Goal: Task Accomplishment & Management: Use online tool/utility

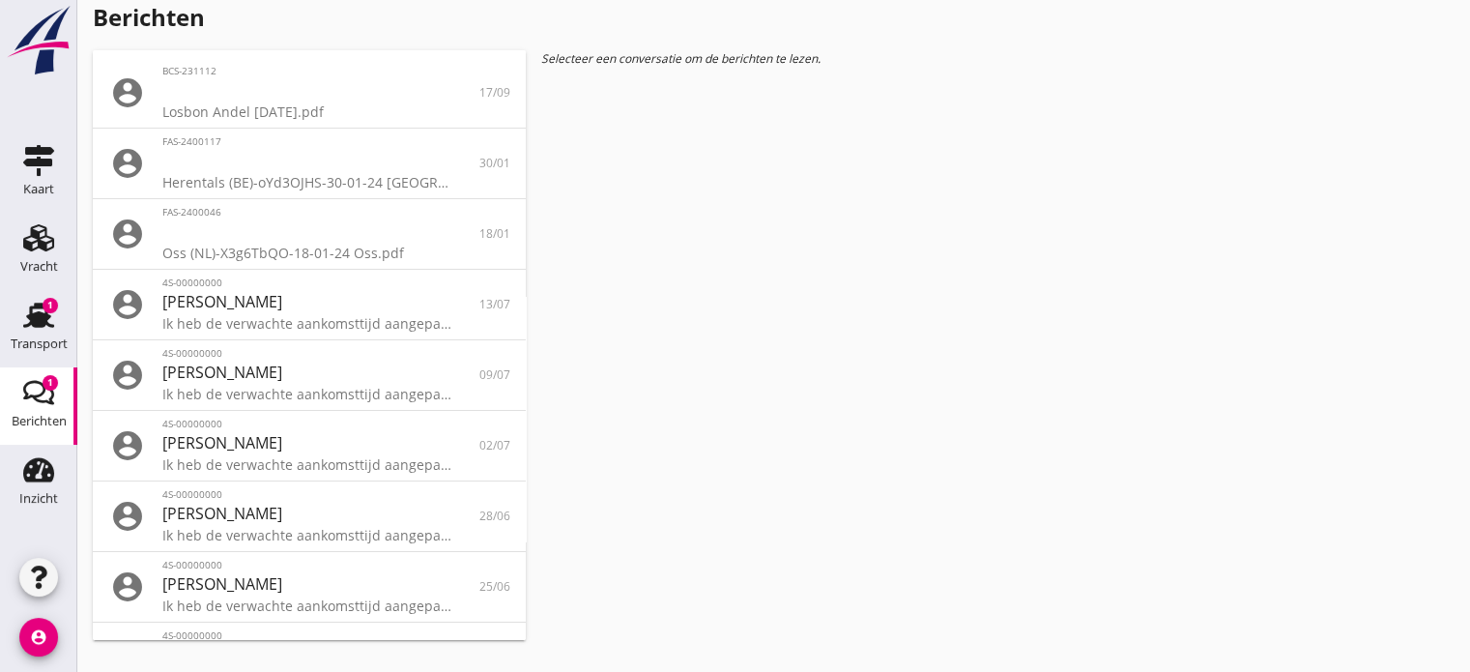
click at [39, 404] on icon "Berichten" at bounding box center [38, 392] width 31 height 31
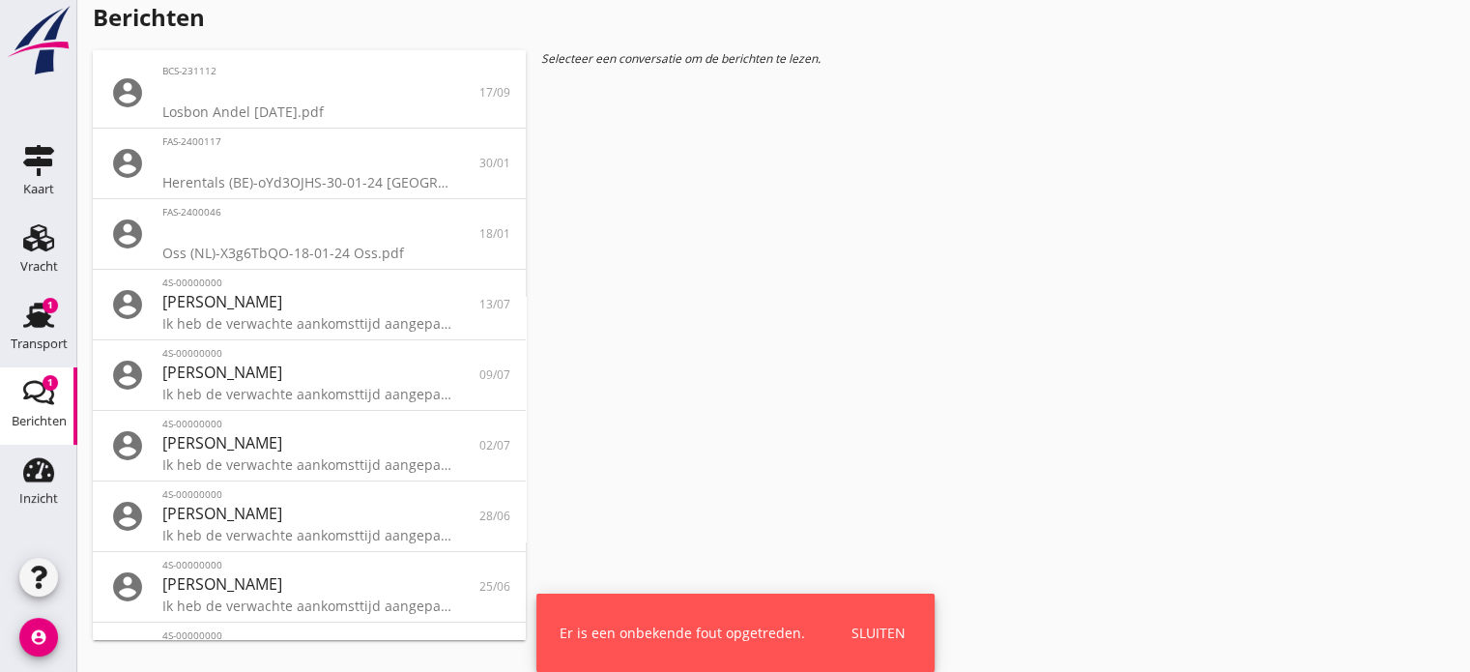
click at [864, 634] on div "Sluiten" at bounding box center [879, 633] width 54 height 20
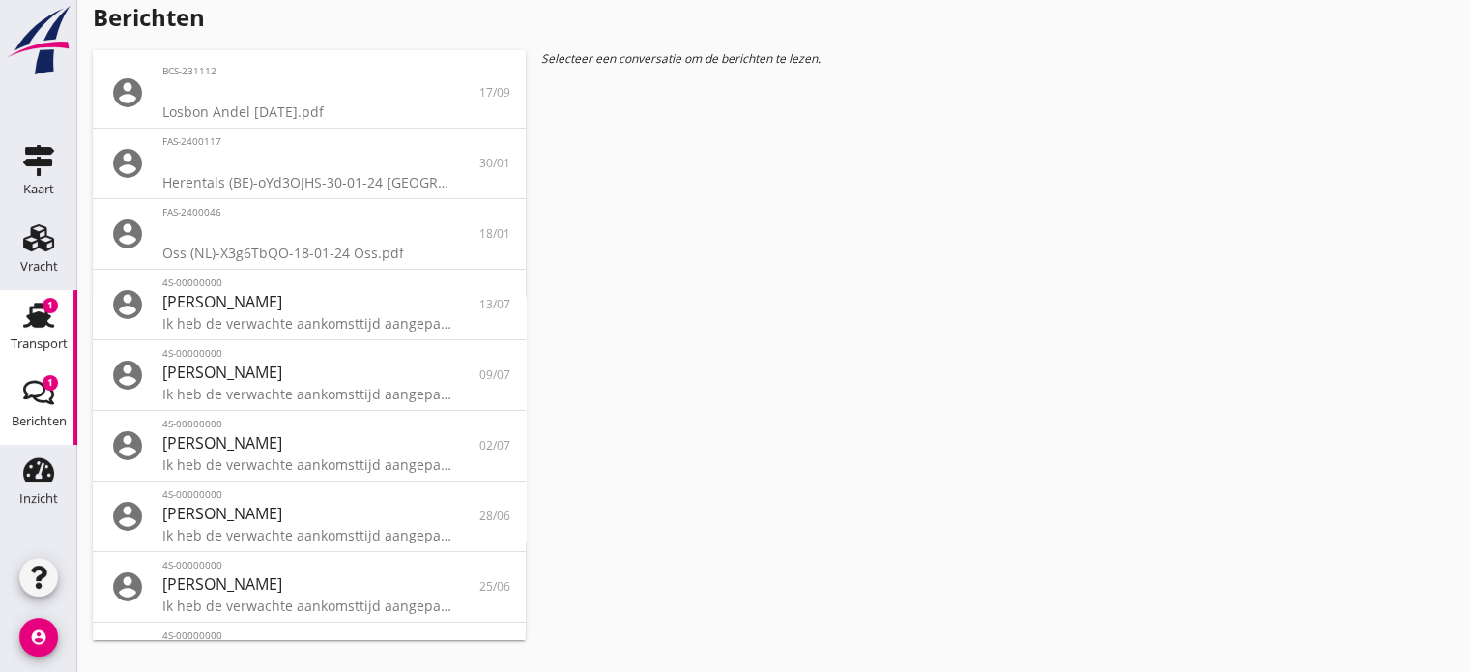
click at [41, 306] on use at bounding box center [38, 315] width 31 height 25
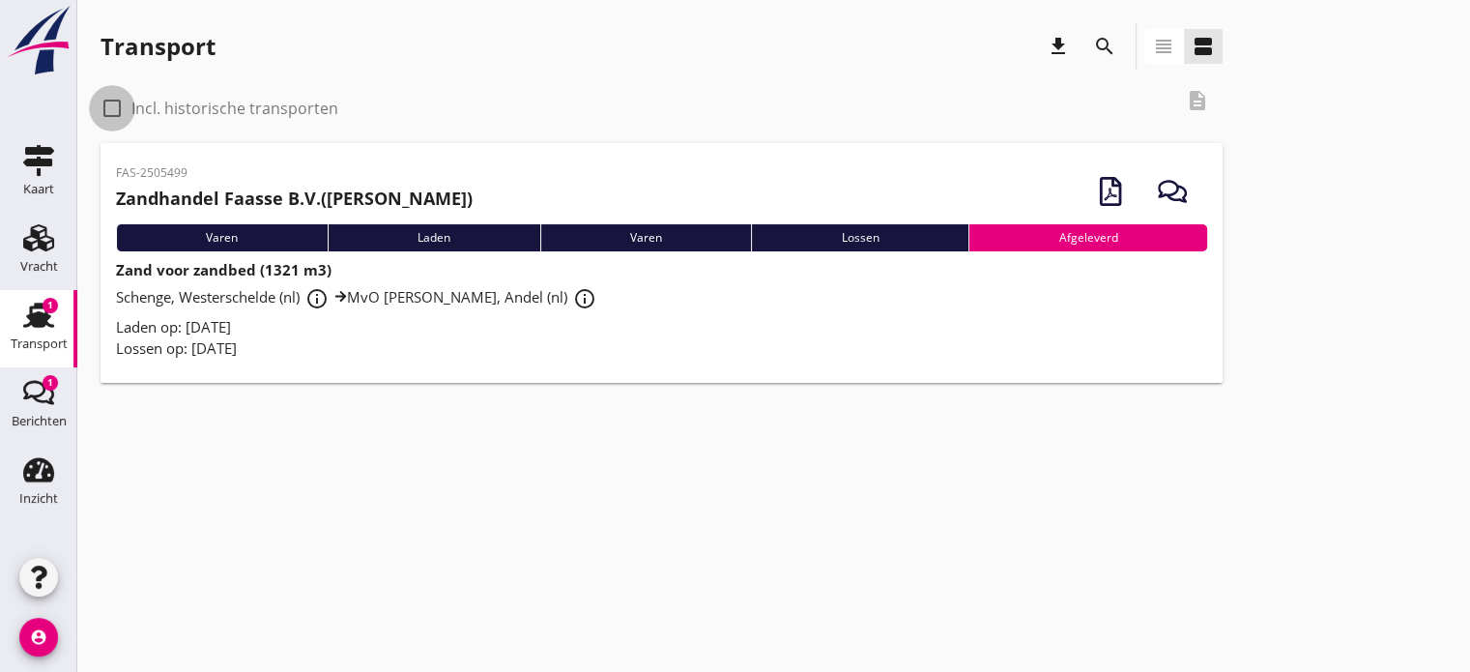
click at [108, 114] on div at bounding box center [112, 108] width 33 height 33
checkbox input "true"
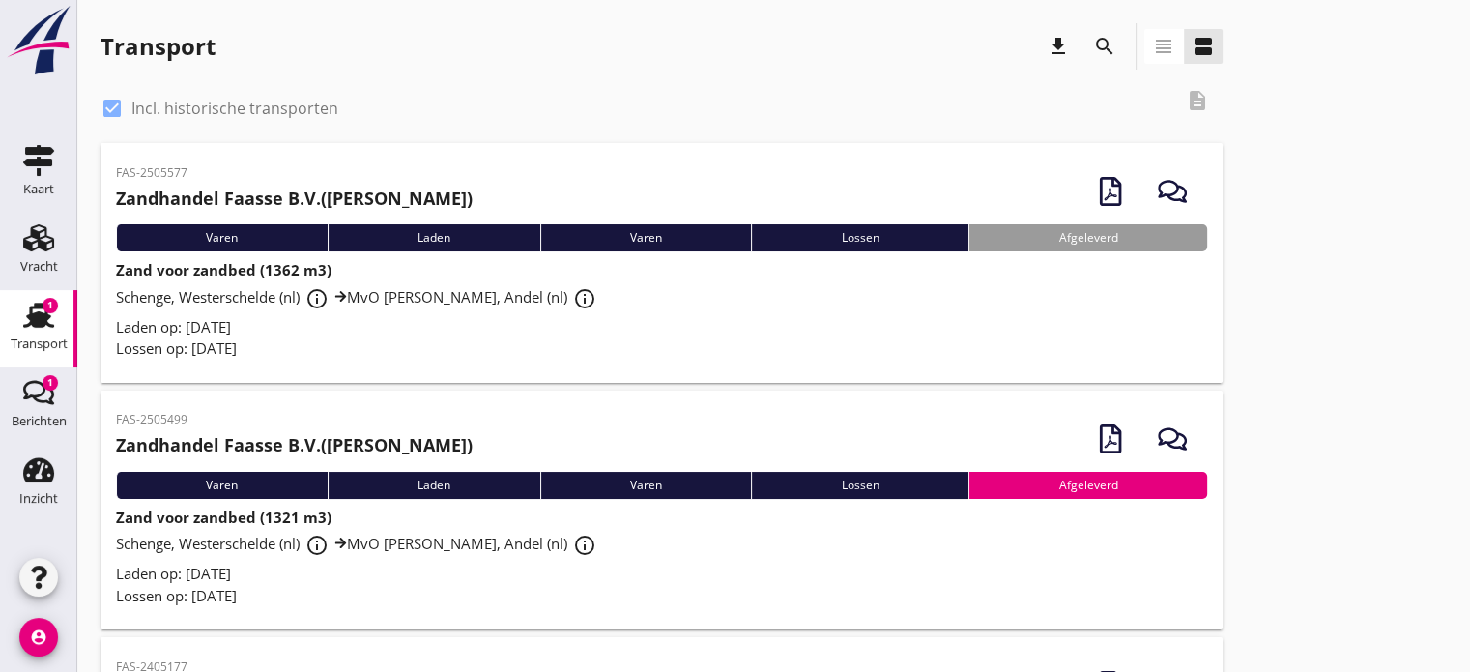
click at [1106, 188] on icon "button" at bounding box center [1110, 191] width 29 height 29
click at [1106, 188] on div at bounding box center [1111, 192] width 54 height 66
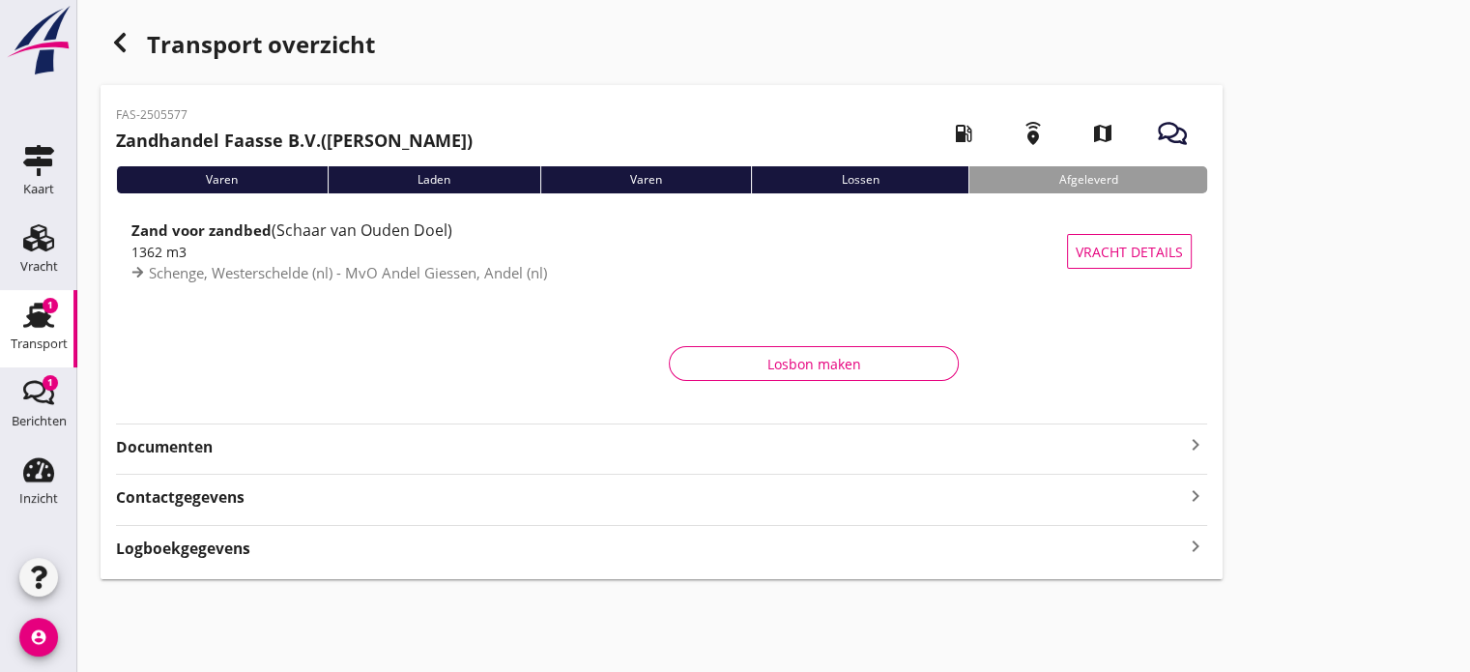
click at [190, 447] on strong "Documenten" at bounding box center [650, 447] width 1068 height 22
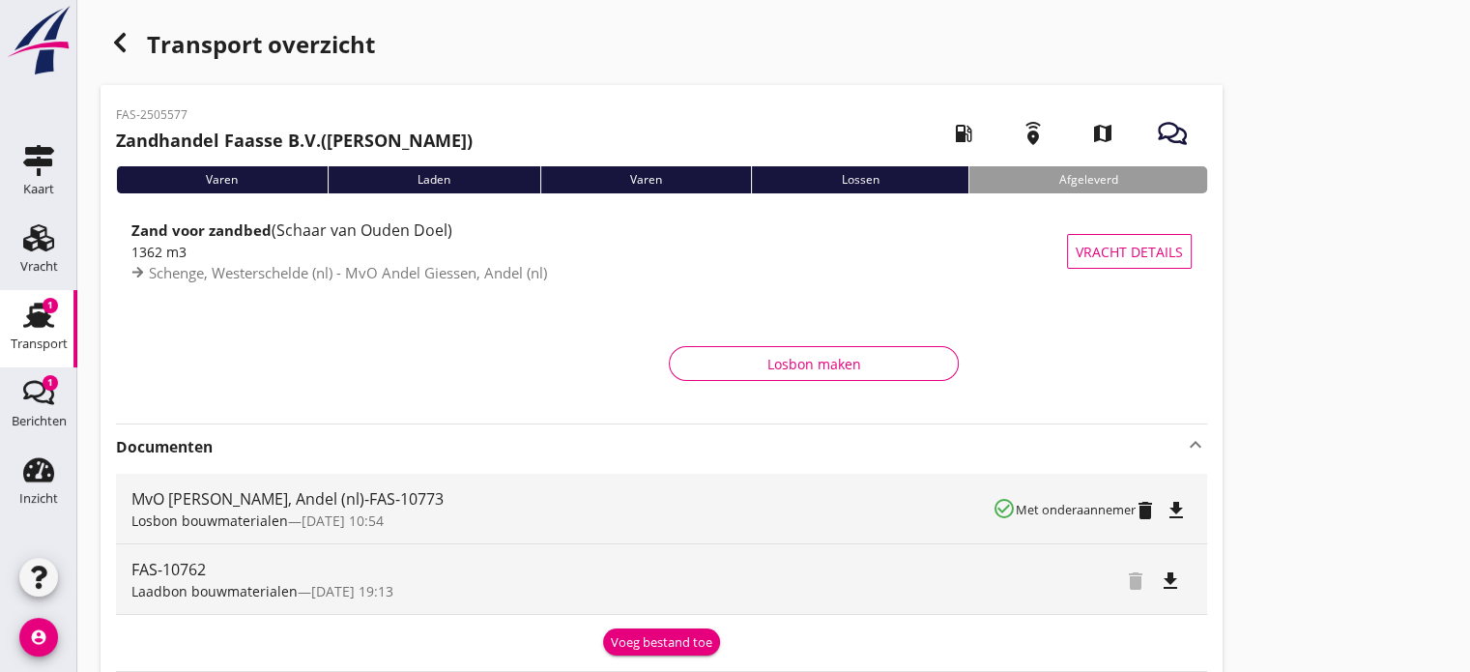
click at [1179, 509] on icon "file_download" at bounding box center [1176, 510] width 23 height 23
click at [1179, 509] on div "file_download" at bounding box center [1180, 508] width 23 height 23
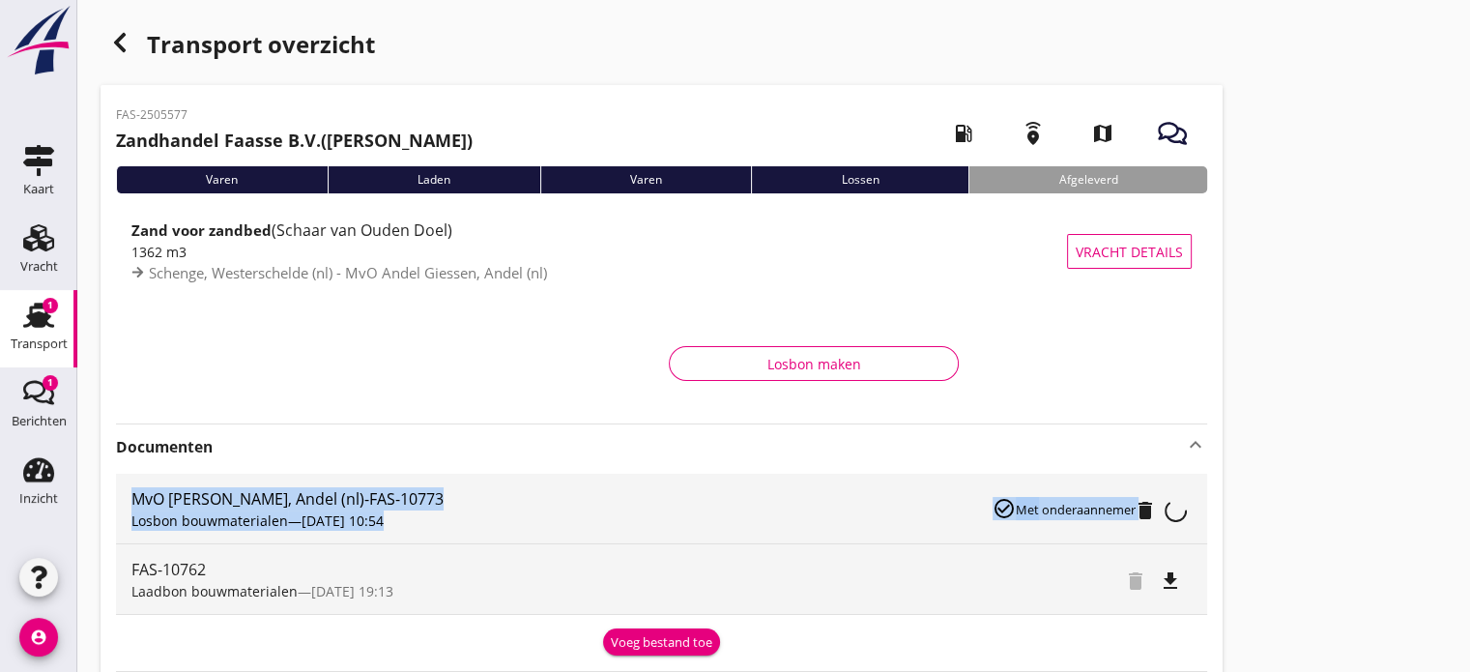
click at [1179, 509] on div "file_download" at bounding box center [1180, 508] width 23 height 23
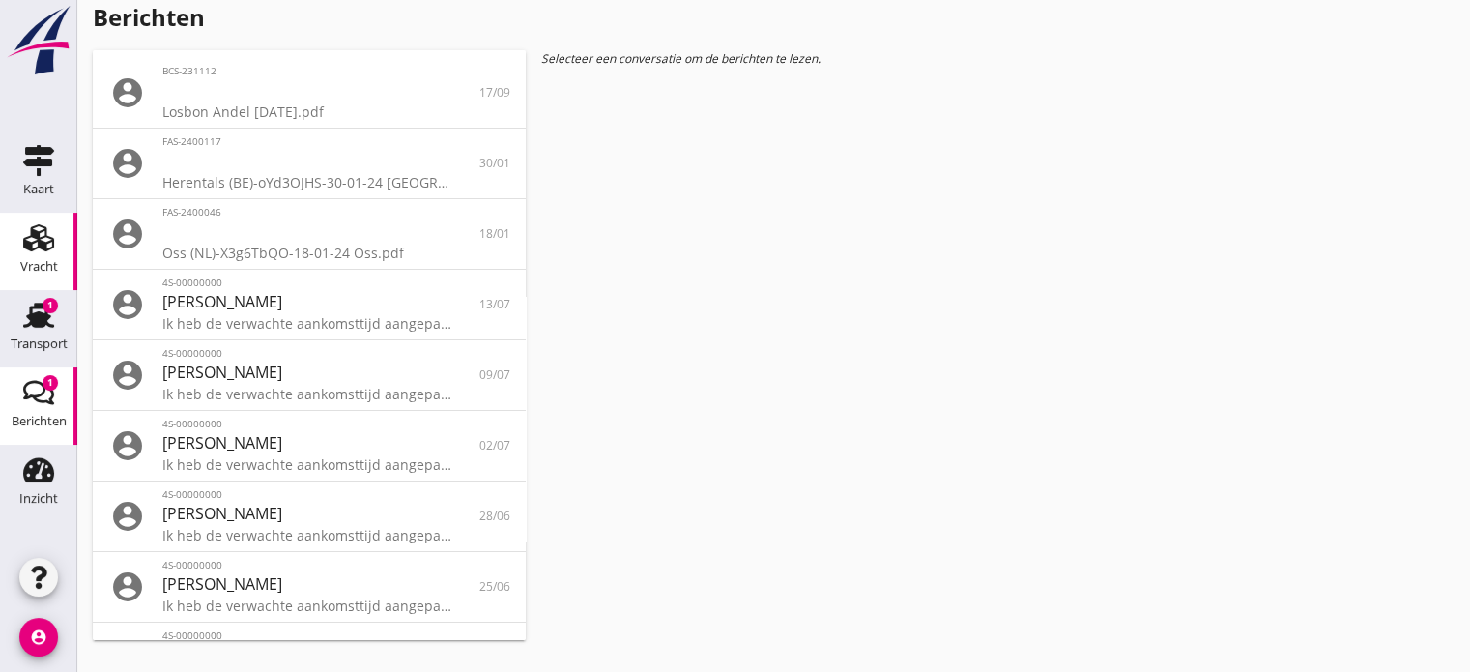
click at [40, 254] on div "Vracht" at bounding box center [39, 266] width 38 height 27
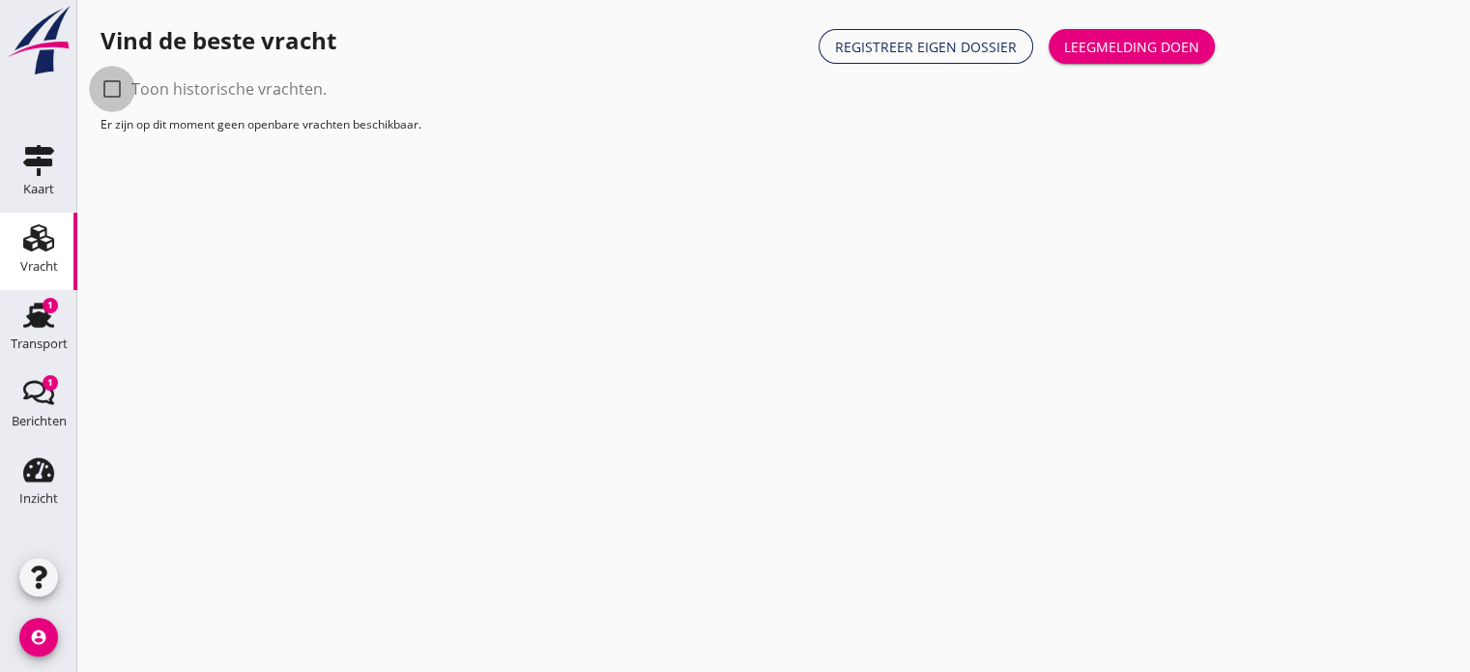
click at [113, 92] on div at bounding box center [112, 89] width 33 height 33
checkbox input "true"
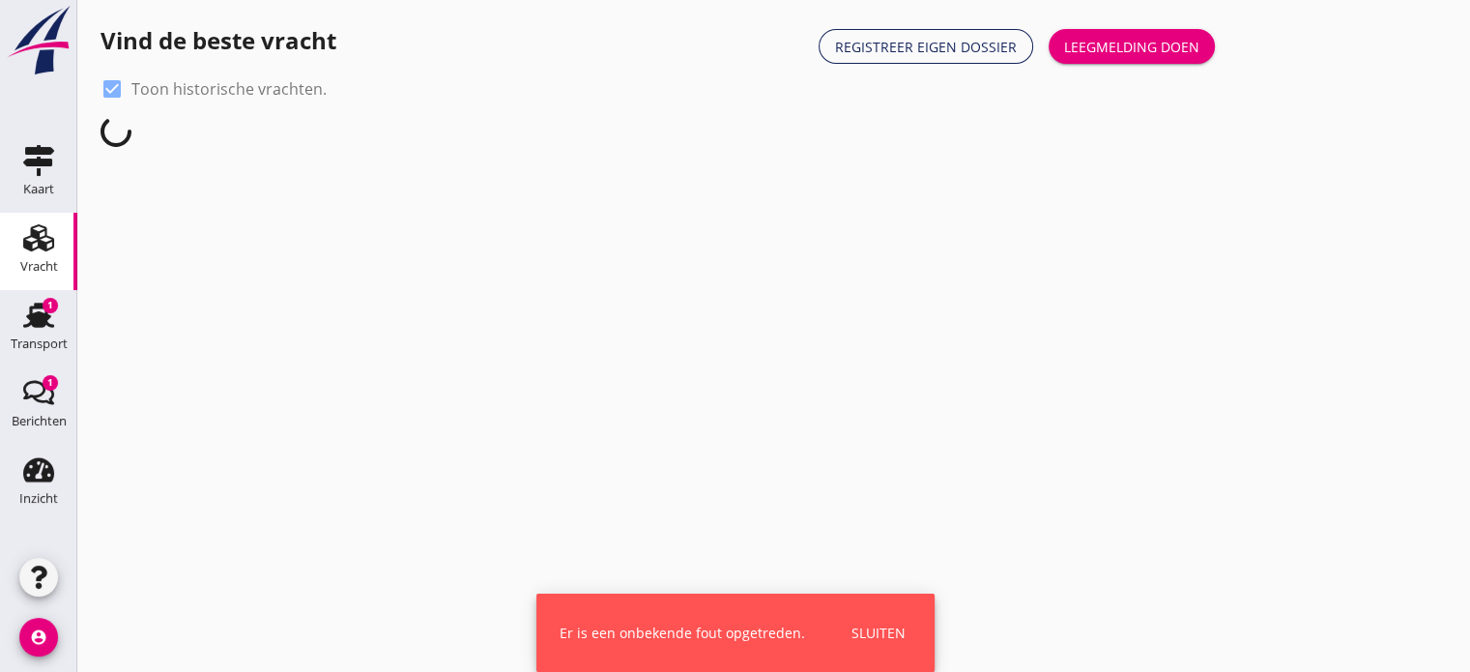
click at [863, 639] on div "Sluiten" at bounding box center [879, 633] width 54 height 20
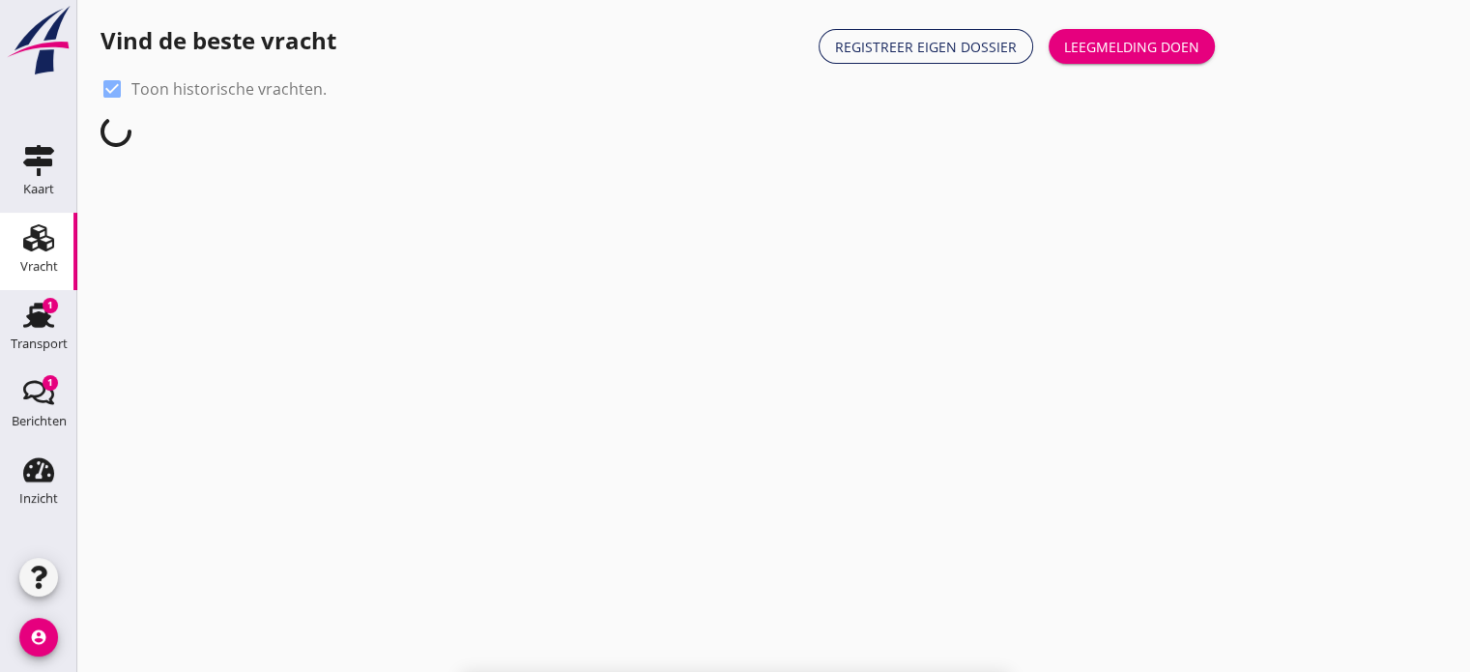
click at [950, 635] on div "Kaart Kaart Vracht Vracht Transport Transport 1 Berichten Berichten 1 Inzicht I…" at bounding box center [735, 336] width 1470 height 672
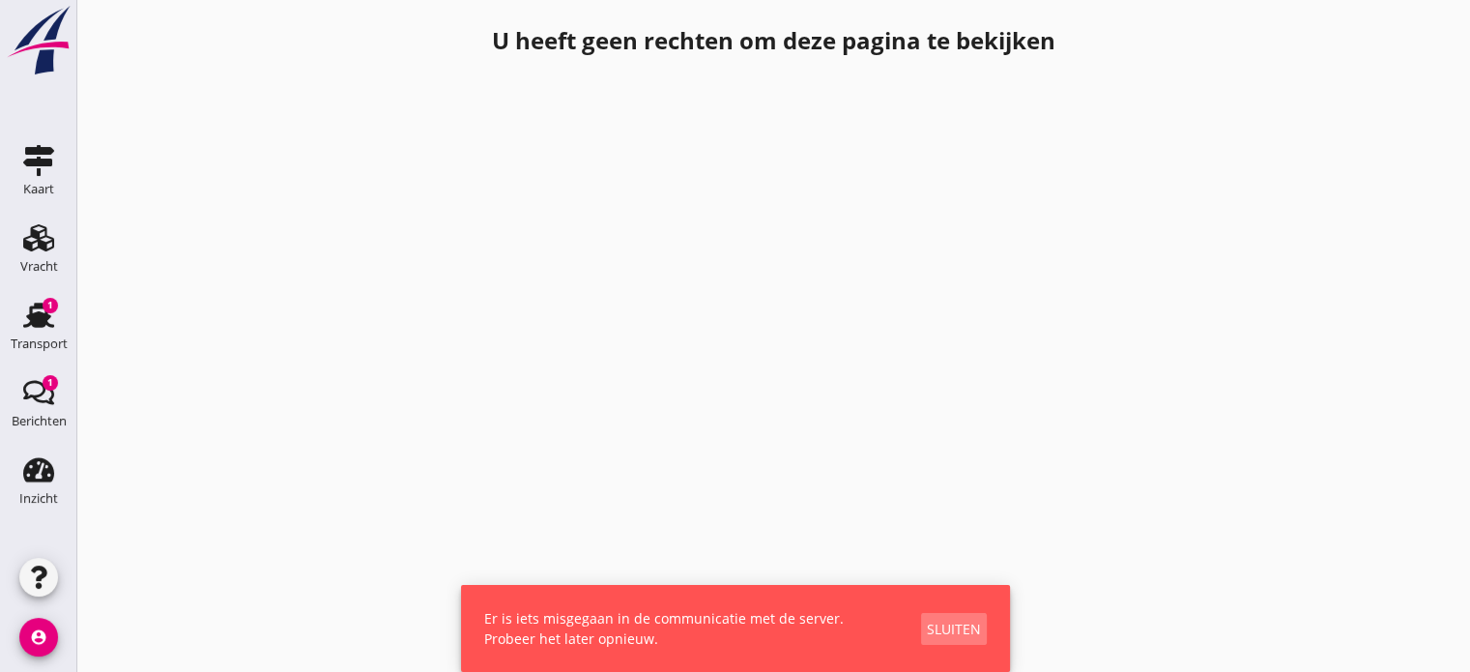
click at [940, 625] on div "Sluiten" at bounding box center [954, 629] width 54 height 20
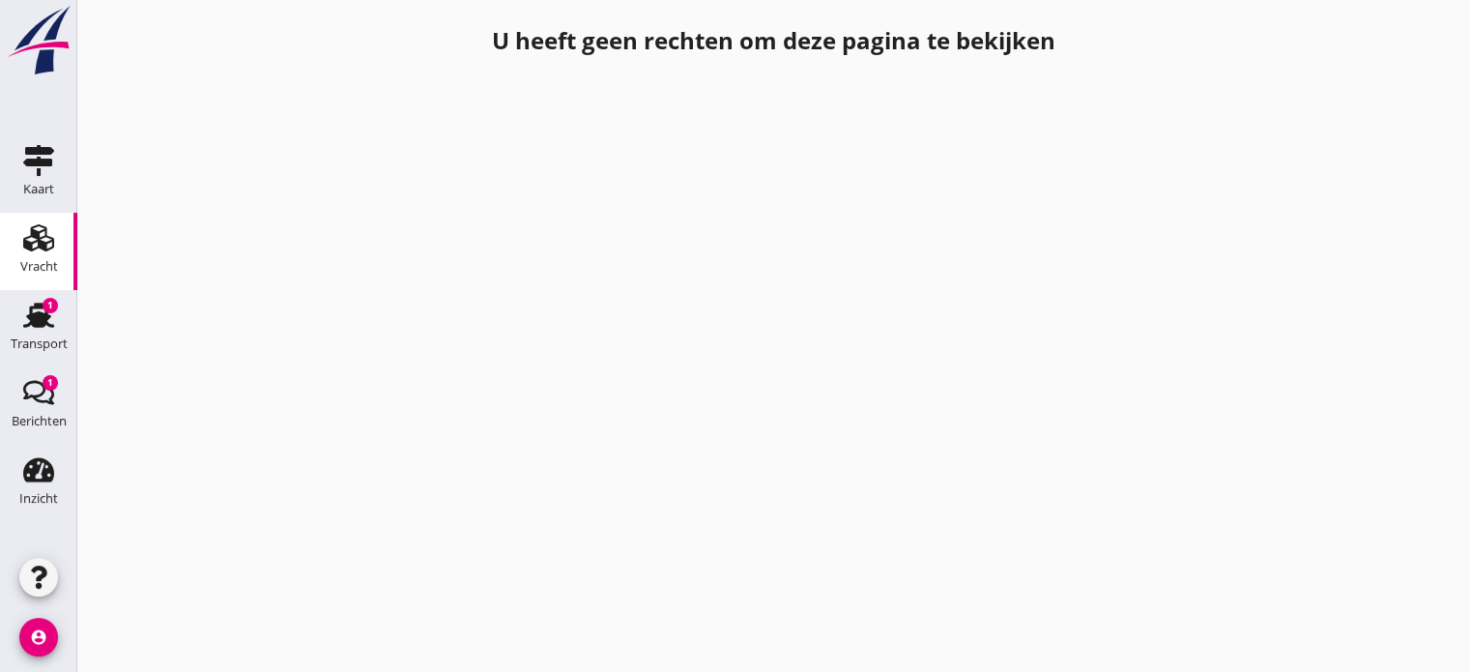
click at [36, 237] on use at bounding box center [38, 237] width 31 height 27
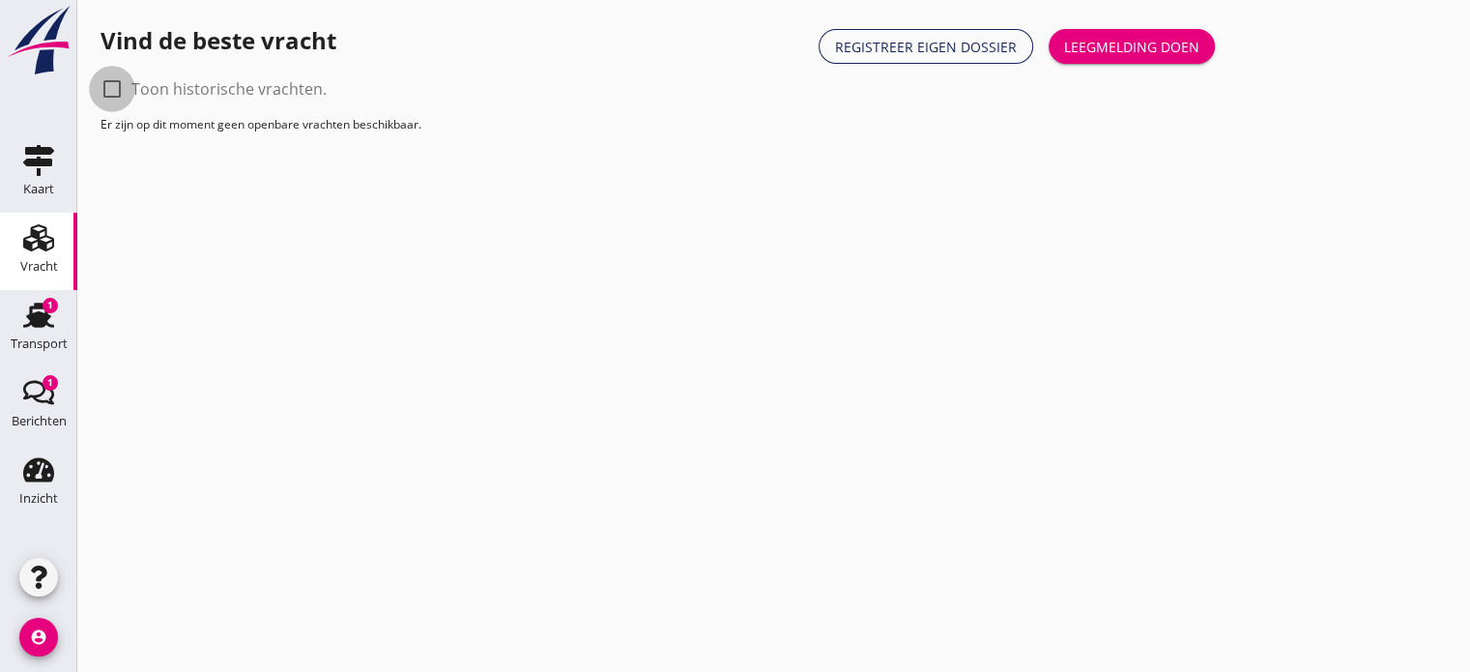
click at [108, 83] on div at bounding box center [112, 89] width 33 height 33
checkbox input "true"
click at [111, 81] on div at bounding box center [112, 89] width 33 height 33
checkbox input "true"
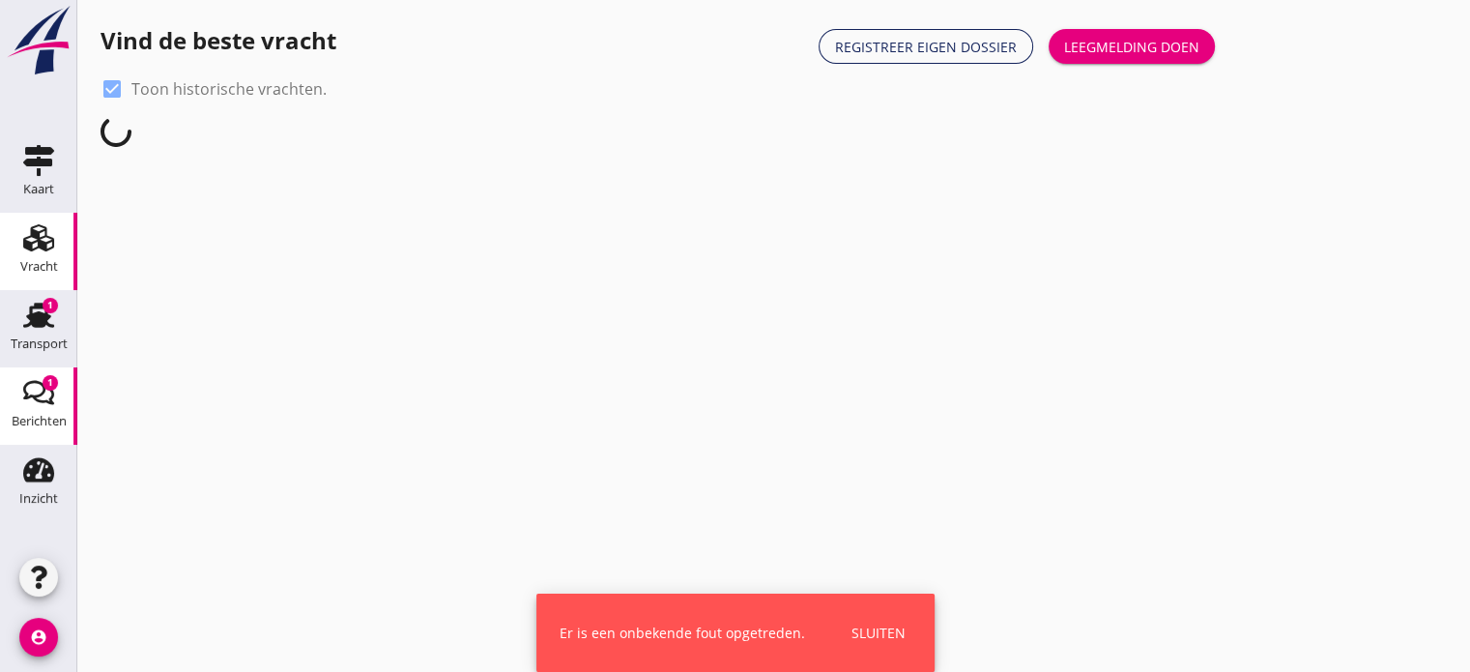
click at [39, 400] on use at bounding box center [38, 393] width 31 height 24
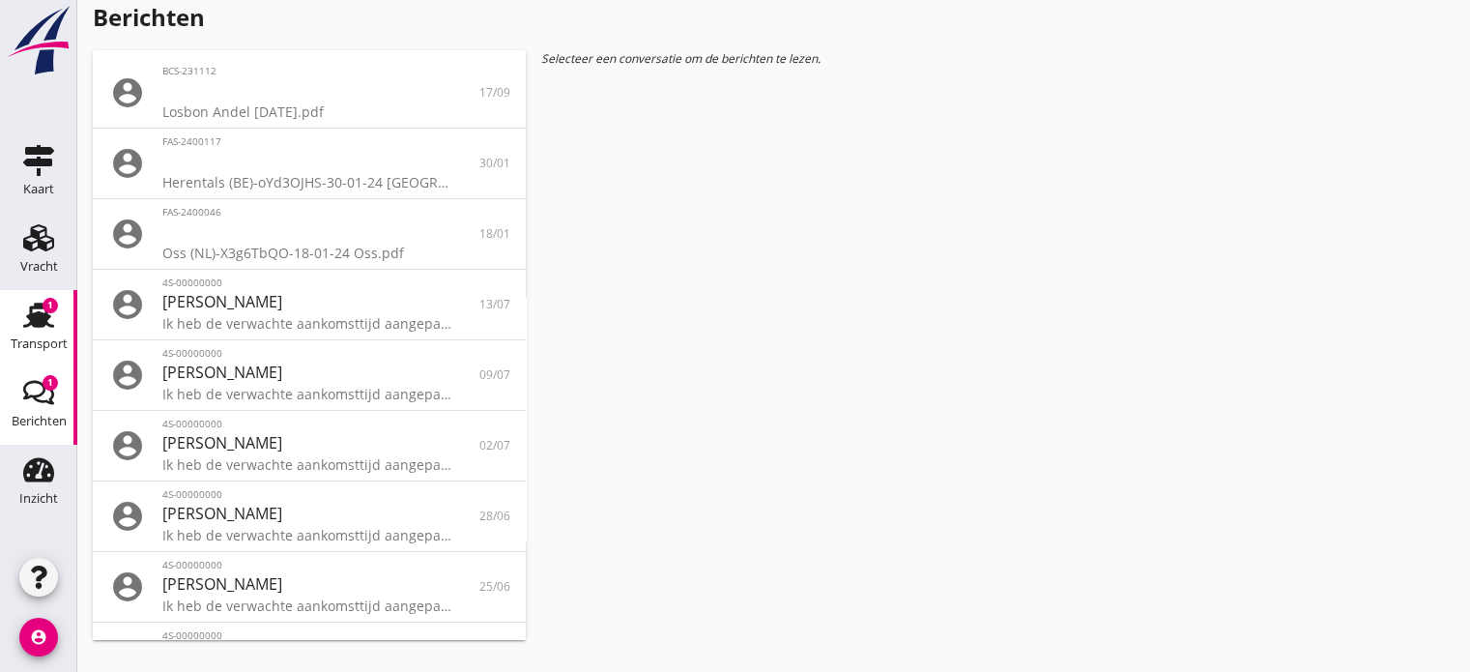
click at [27, 315] on use at bounding box center [38, 315] width 31 height 25
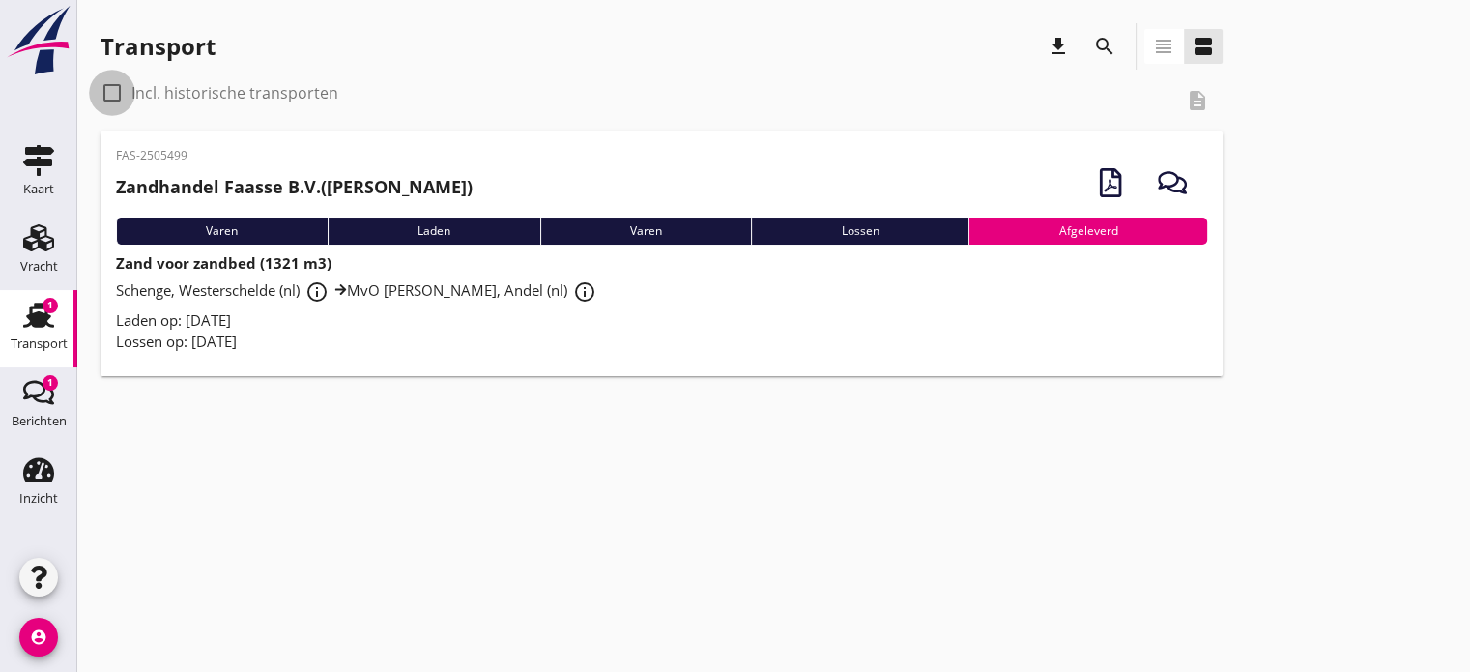
click at [111, 88] on div at bounding box center [112, 92] width 33 height 33
checkbox input "true"
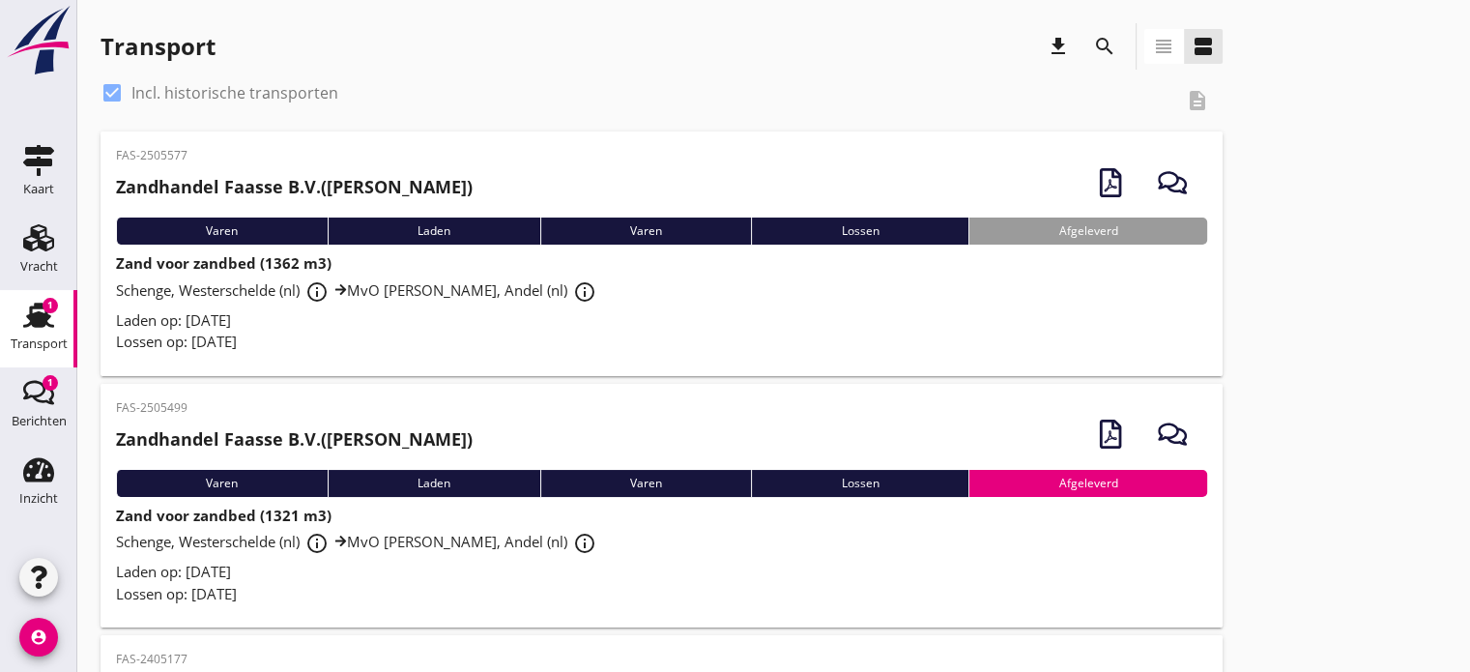
click at [356, 303] on div "Schenge, Westerschelde (nl) info_outline MvO Andel Giessen, Andel (nl) info_out…" at bounding box center [661, 292] width 1091 height 35
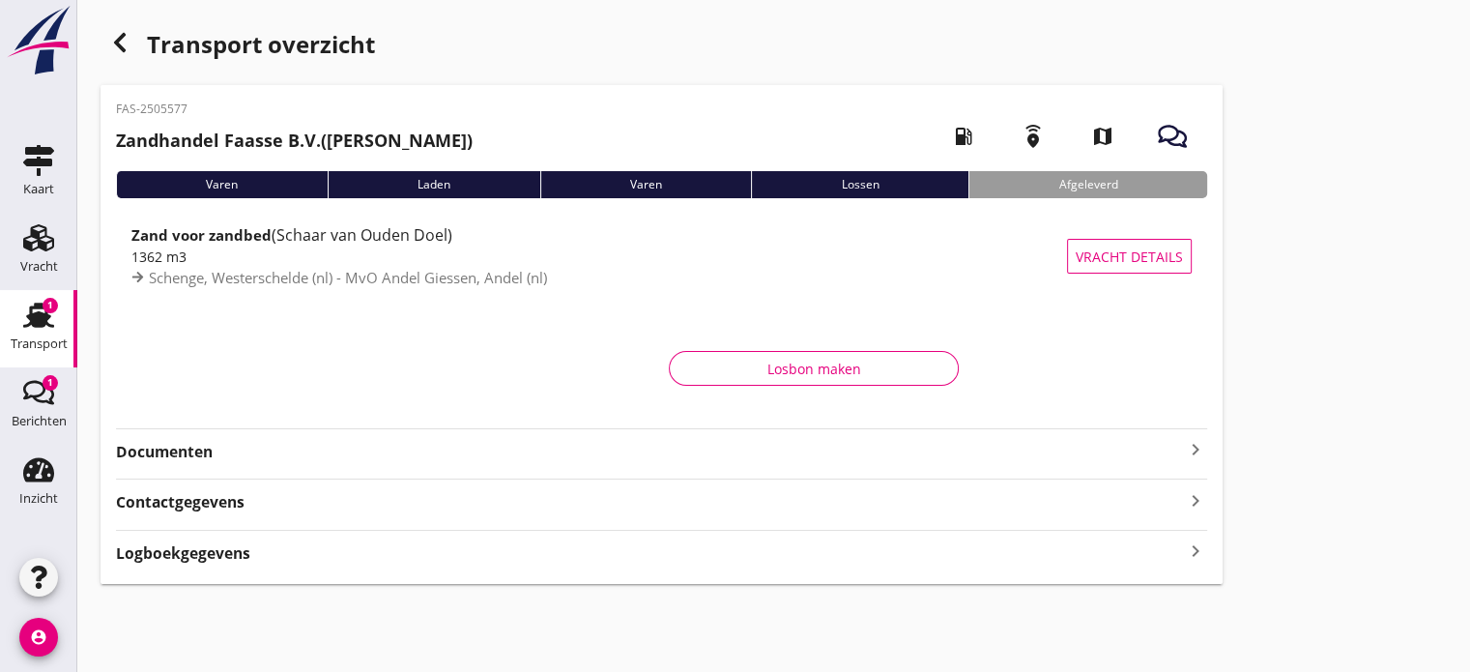
click at [194, 455] on strong "Documenten" at bounding box center [650, 452] width 1068 height 22
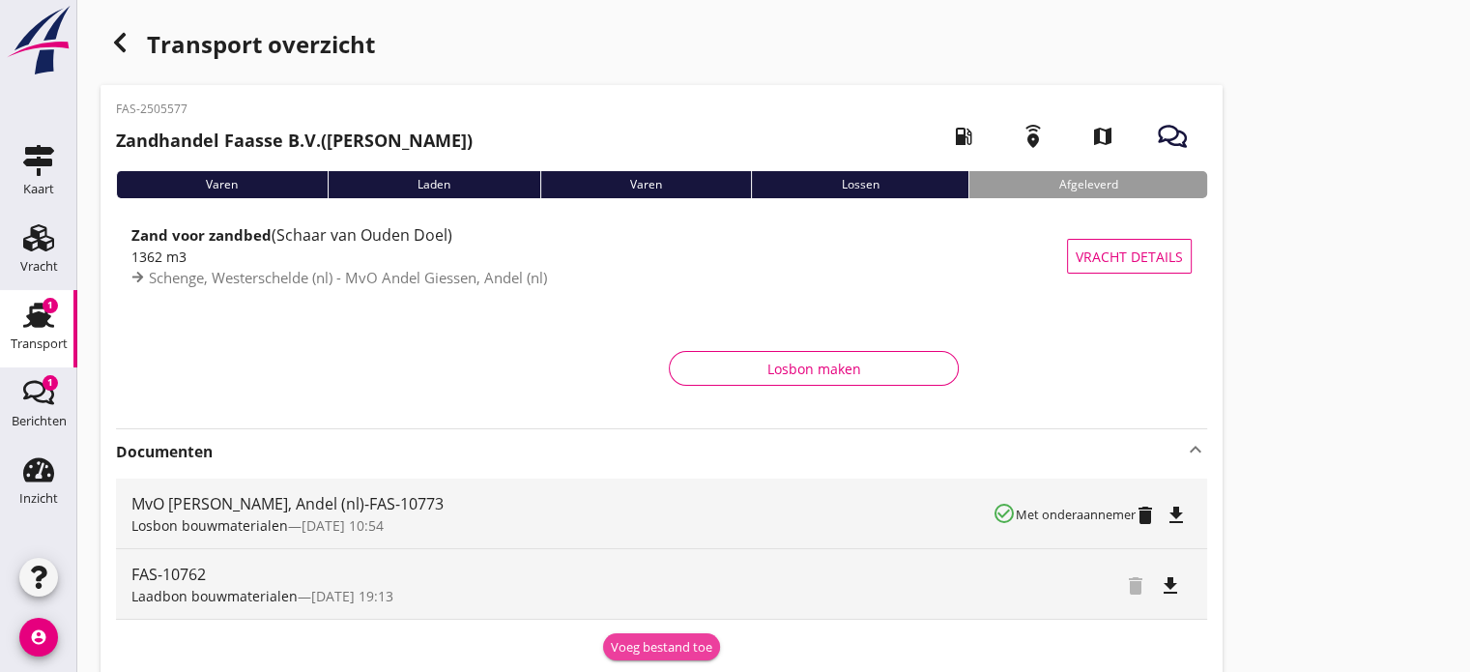
click at [677, 649] on div "Voeg bestand toe" at bounding box center [662, 647] width 102 height 19
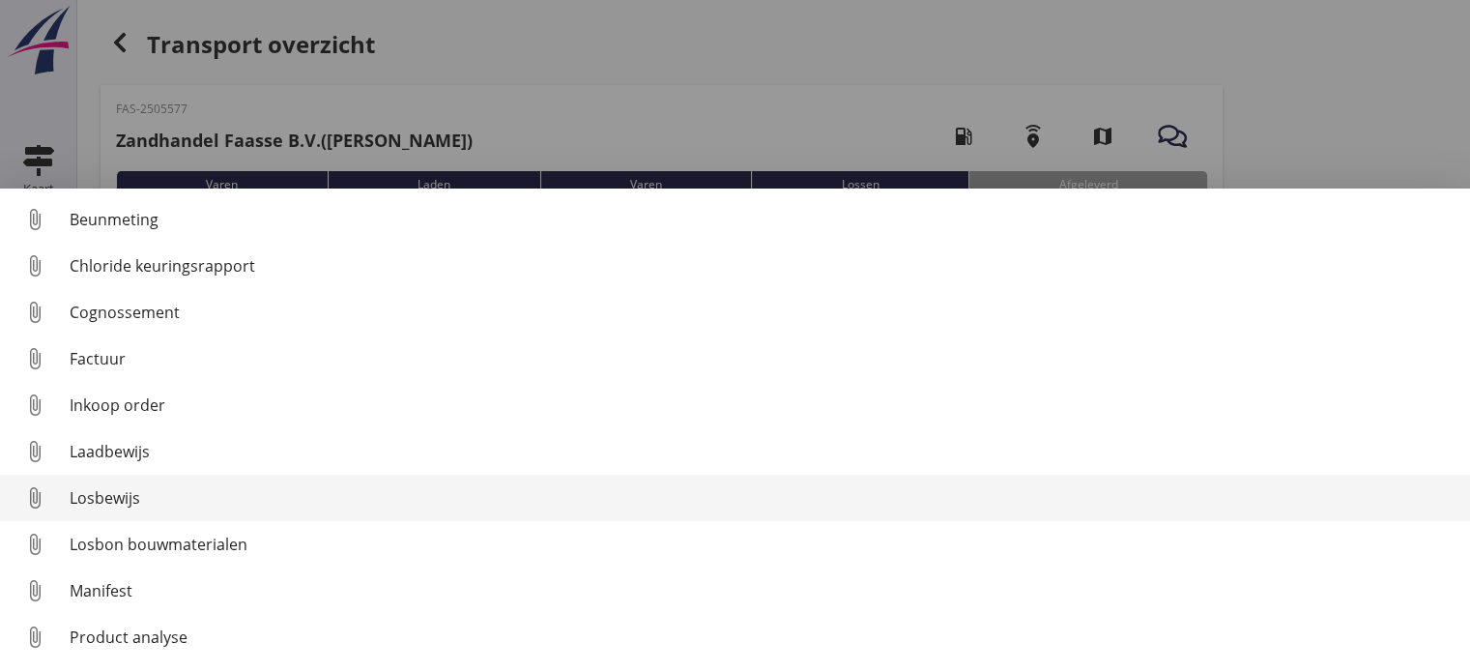
click at [131, 495] on div "Losbewijs" at bounding box center [762, 497] width 1385 height 23
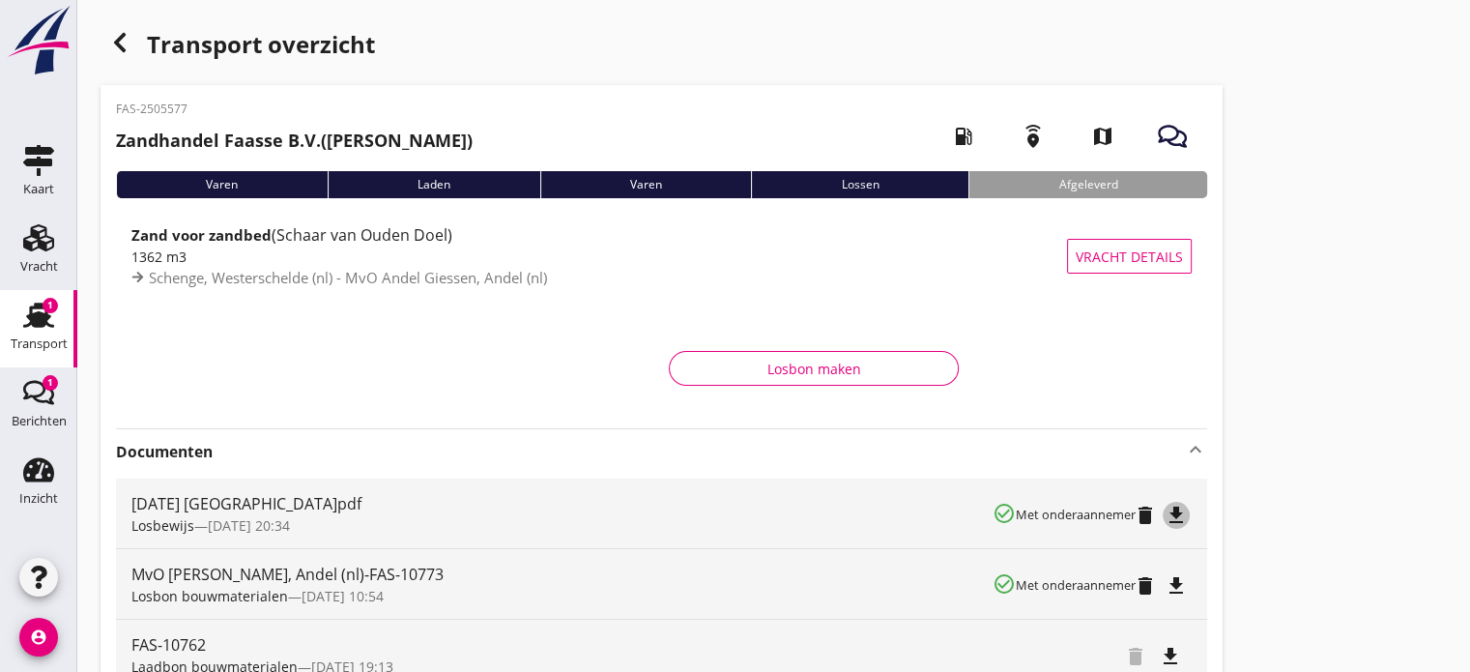
click at [1178, 513] on icon "file_download" at bounding box center [1176, 515] width 23 height 23
click at [1178, 513] on div "file_download" at bounding box center [1180, 513] width 23 height 23
click at [117, 49] on icon "button" at bounding box center [119, 42] width 23 height 23
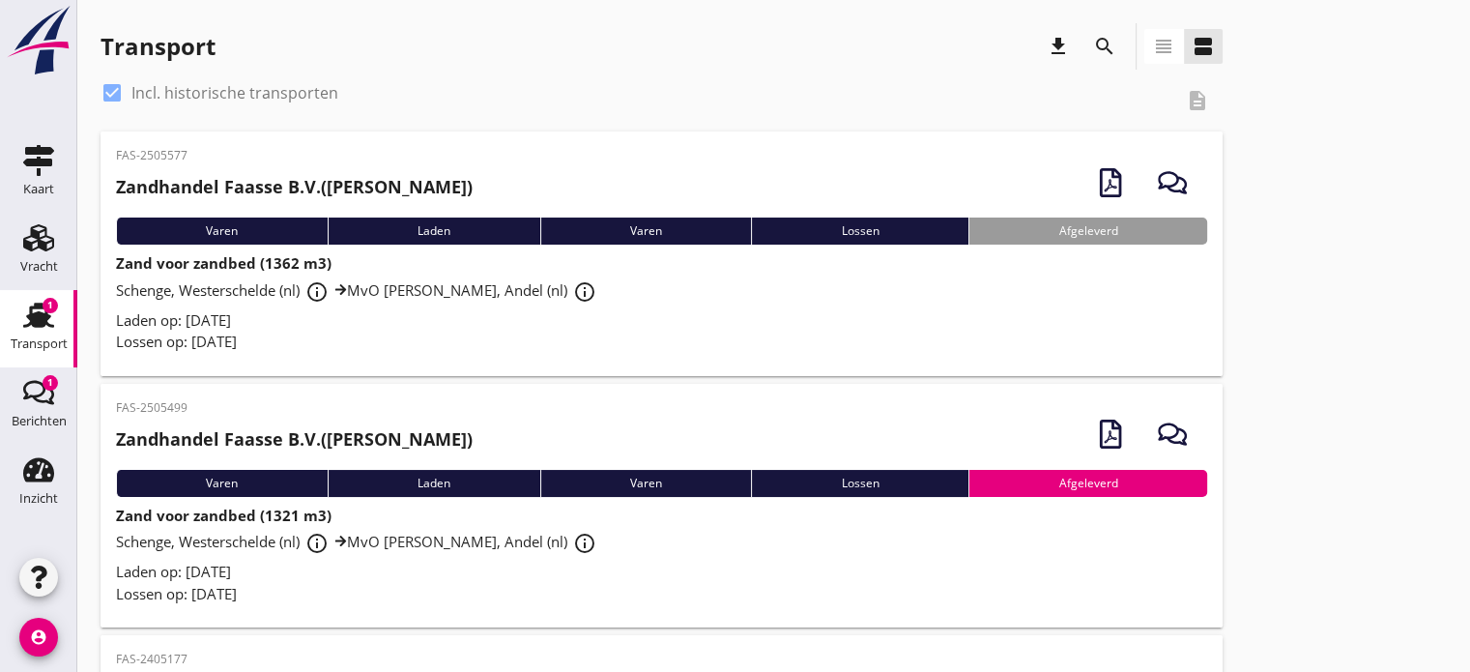
click at [1028, 487] on div "Afgeleverd" at bounding box center [1088, 483] width 239 height 27
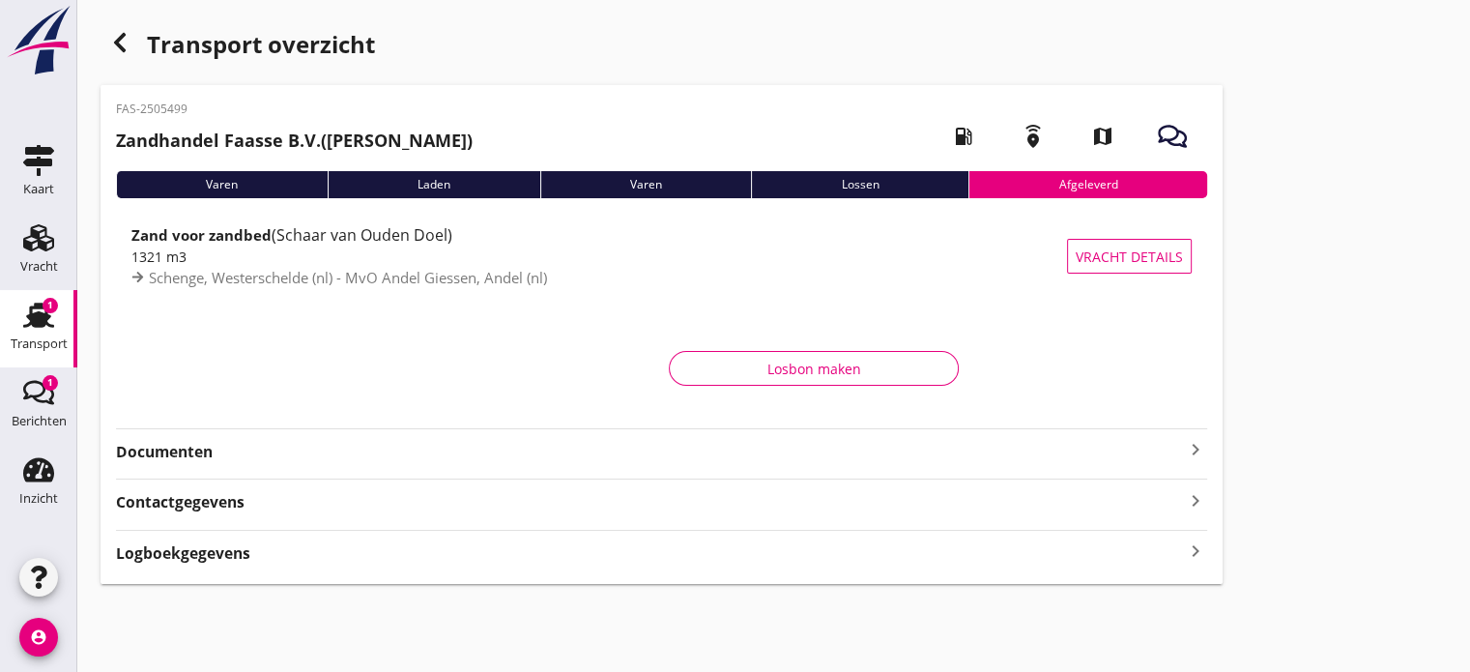
click at [1081, 188] on div "Afgeleverd" at bounding box center [1088, 184] width 239 height 27
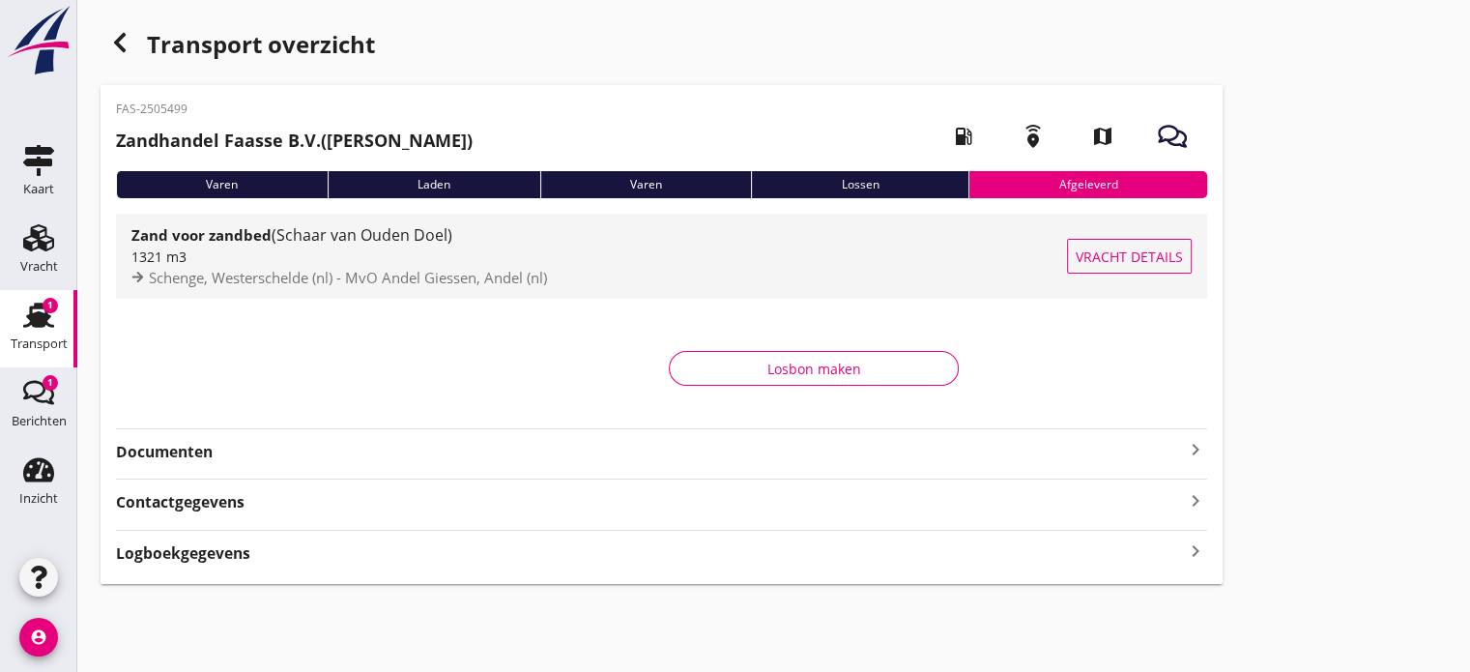
drag, startPoint x: 1081, startPoint y: 188, endPoint x: 1102, endPoint y: 261, distance: 76.5
click at [1102, 261] on div "FAS-2505499 Zandhandel Faasse B.V. (Jappe Mulder) local_gas_station emergency_s…" at bounding box center [662, 334] width 1122 height 499
click at [1102, 261] on span "Vracht details" at bounding box center [1129, 257] width 107 height 20
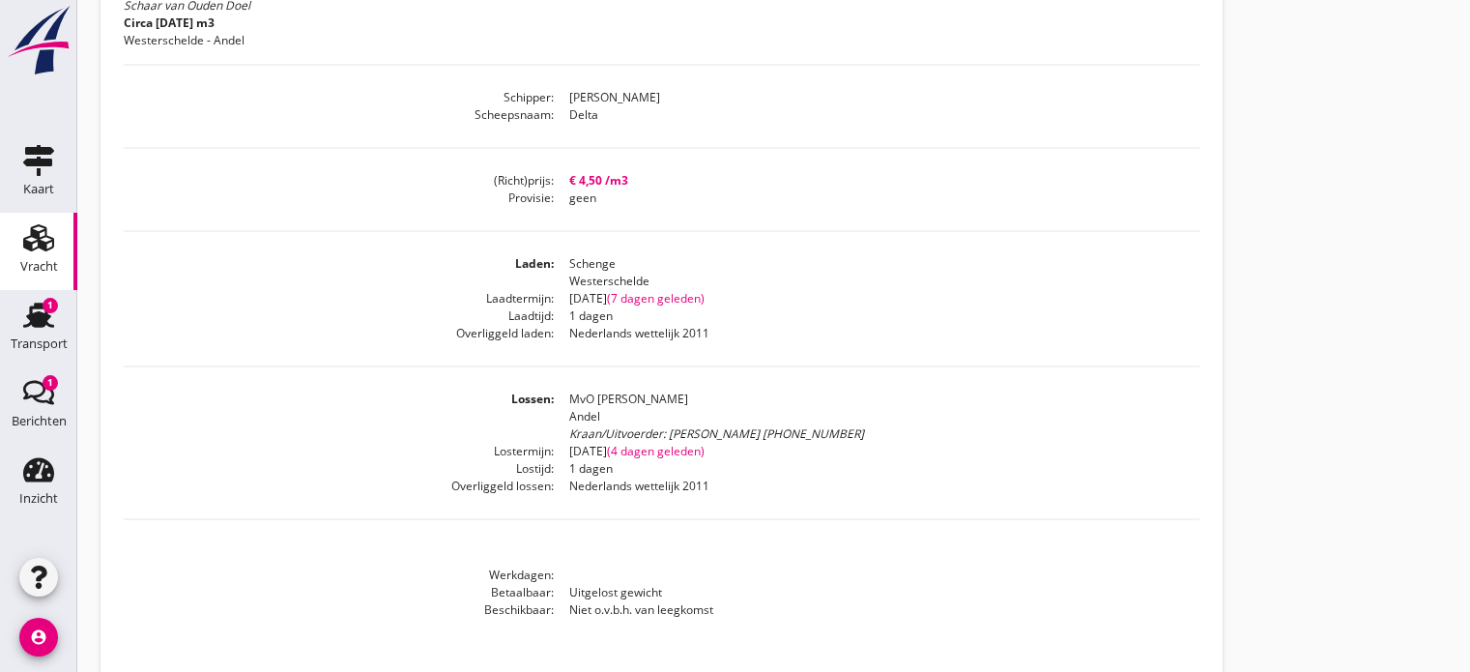
scroll to position [472, 0]
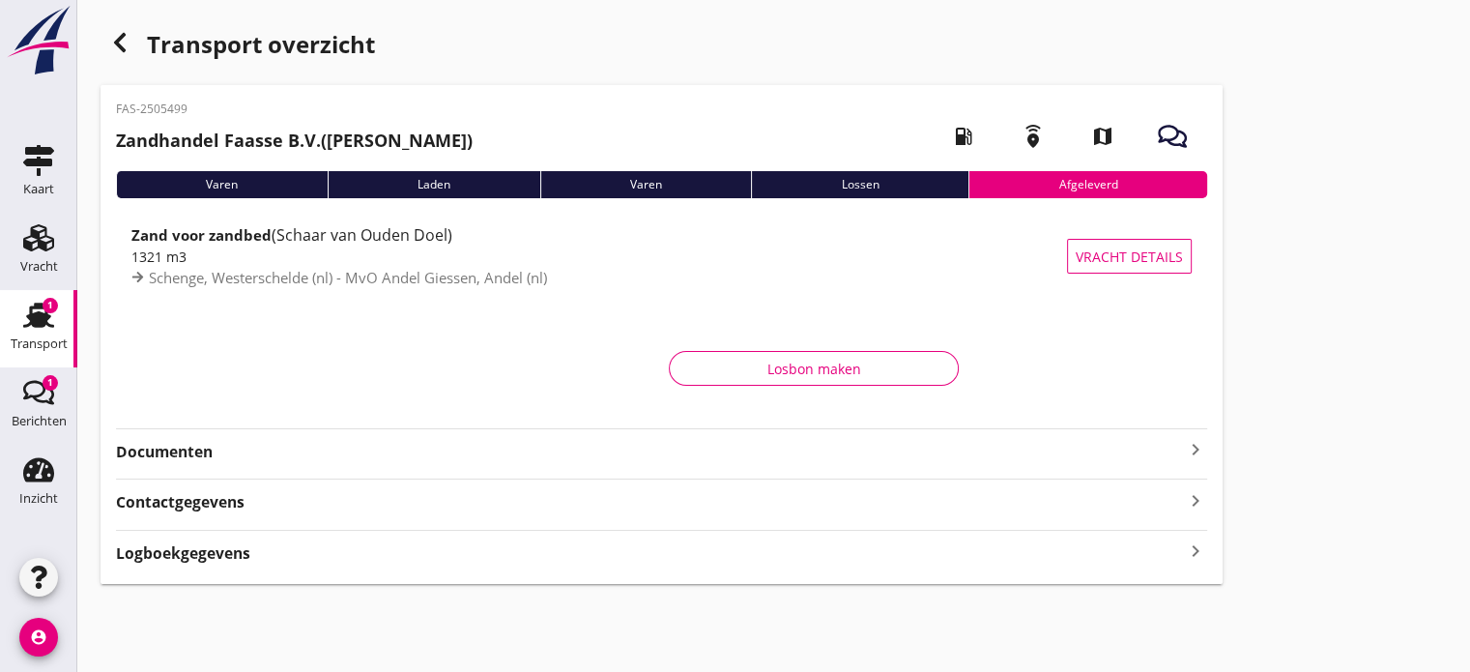
click at [1193, 505] on icon "keyboard_arrow_right" at bounding box center [1195, 500] width 23 height 26
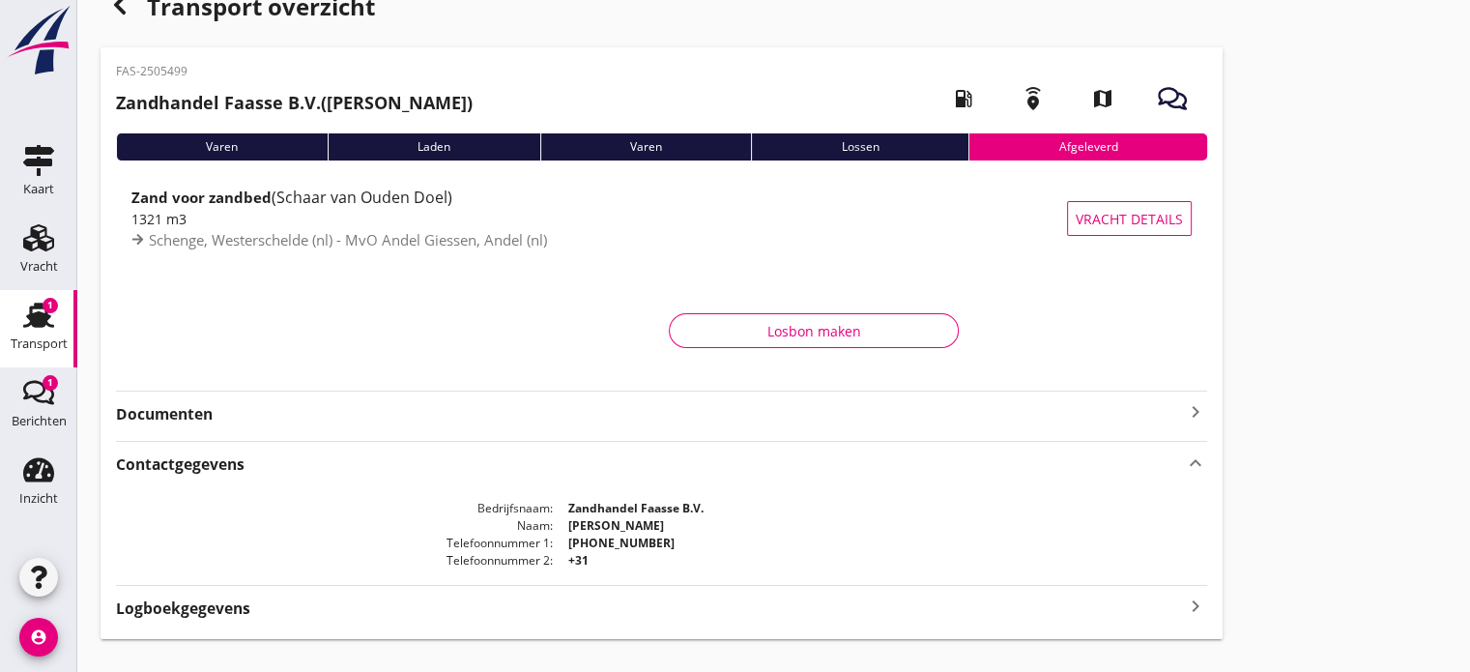
scroll to position [73, 0]
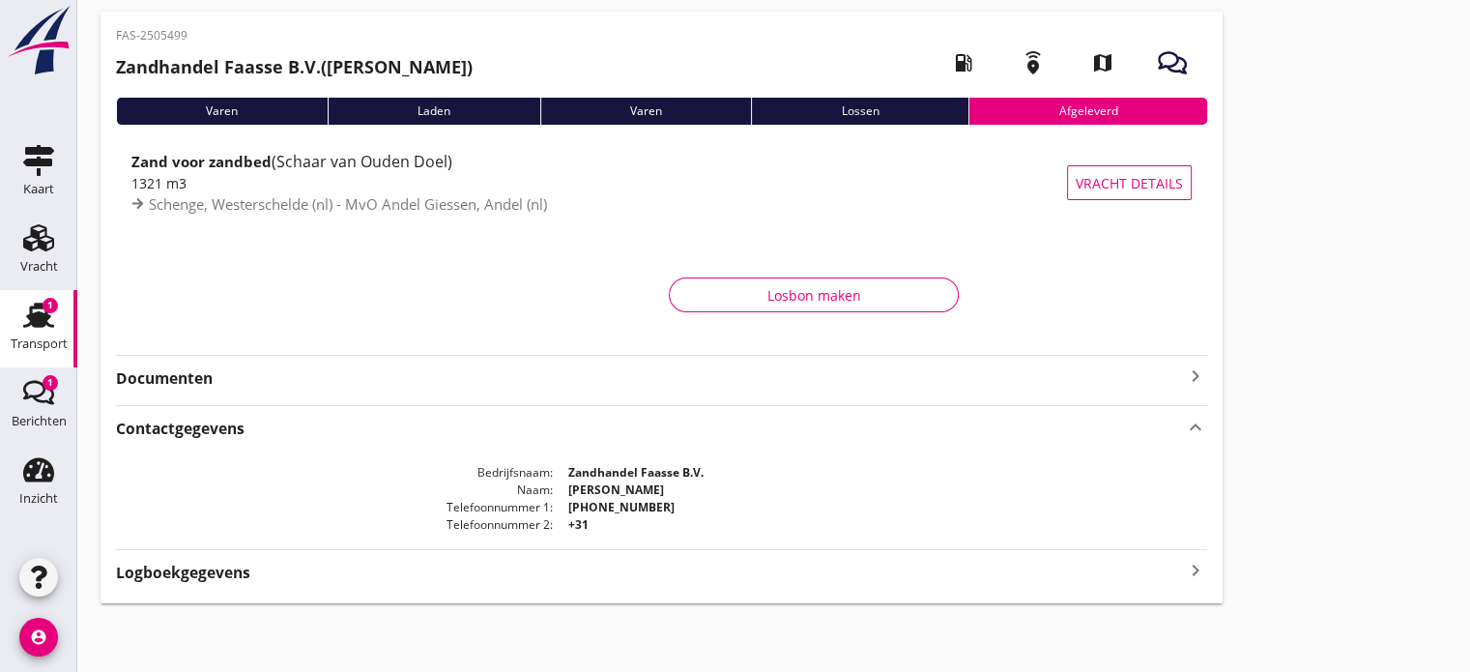
click at [1182, 573] on div "Logboekgegevens keyboard_arrow_right" at bounding box center [661, 571] width 1091 height 26
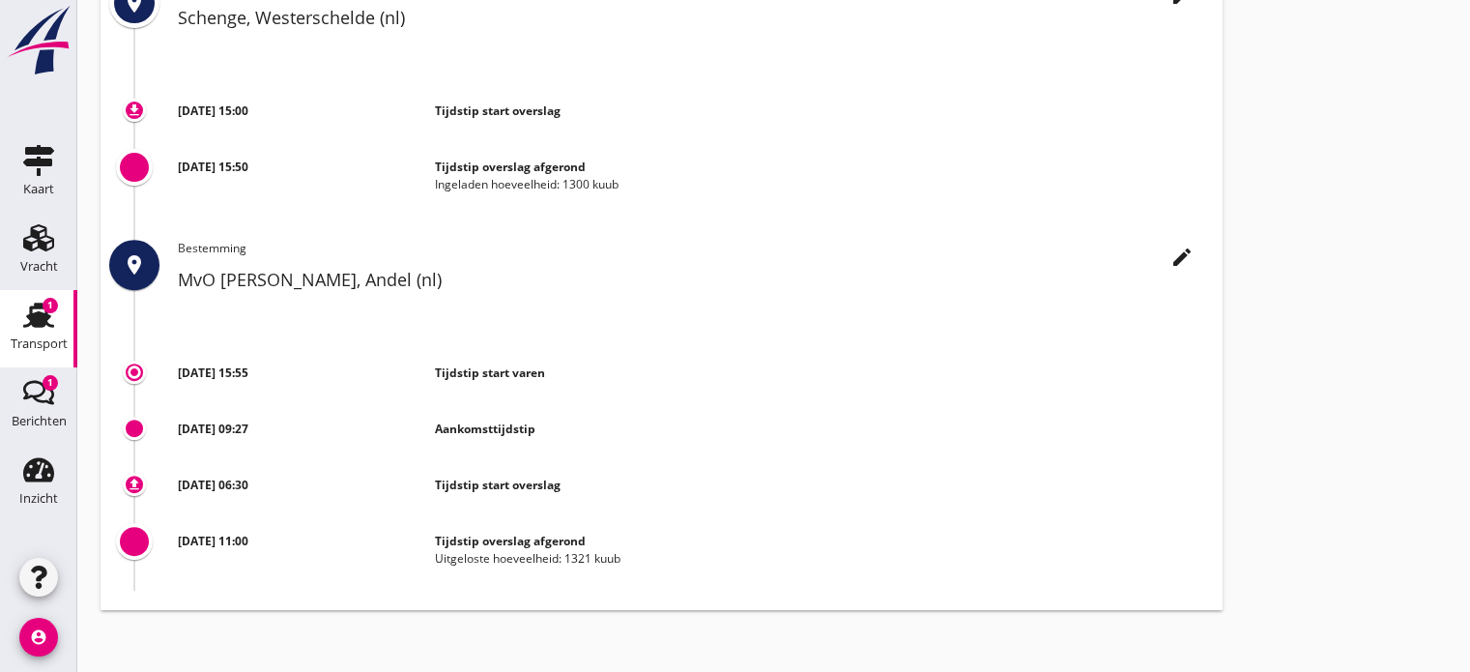
scroll to position [741, 0]
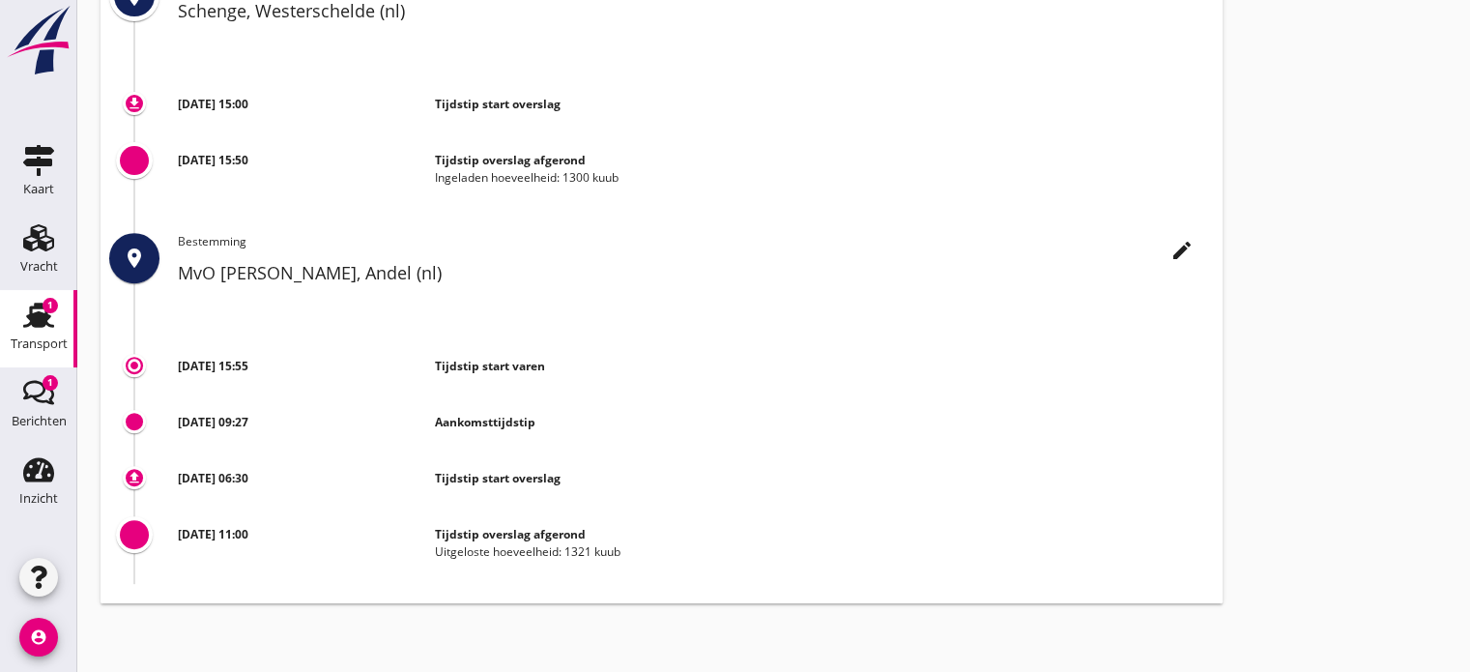
click at [135, 540] on div at bounding box center [134, 534] width 29 height 29
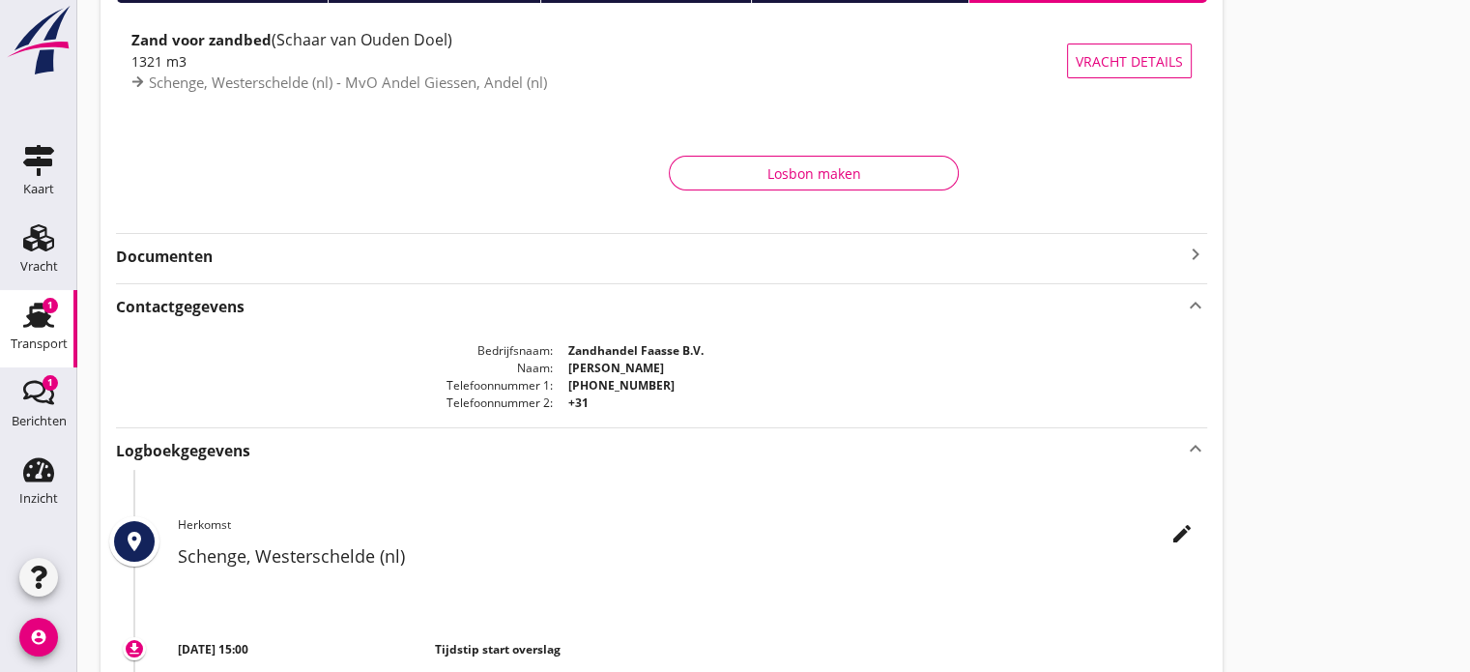
scroll to position [0, 0]
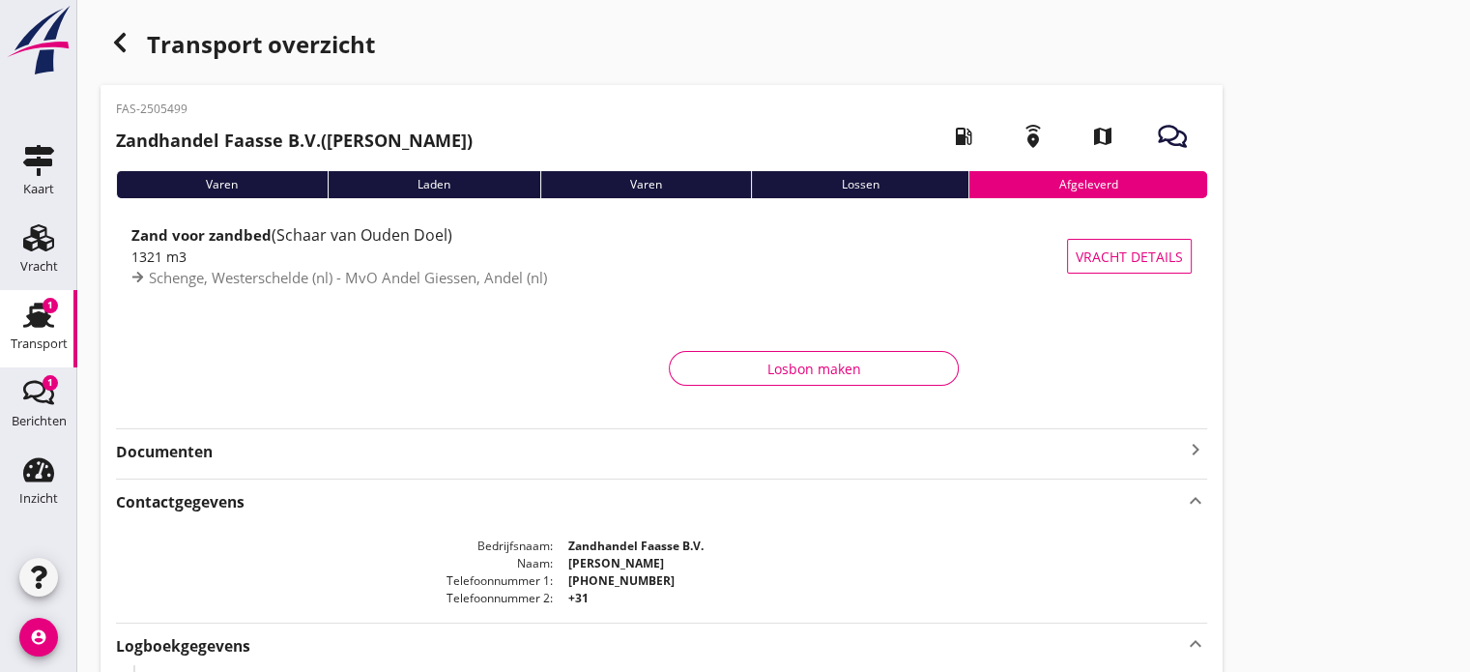
click at [856, 189] on div "Lossen" at bounding box center [860, 184] width 218 height 27
click at [837, 370] on div "Losbon maken" at bounding box center [813, 369] width 257 height 20
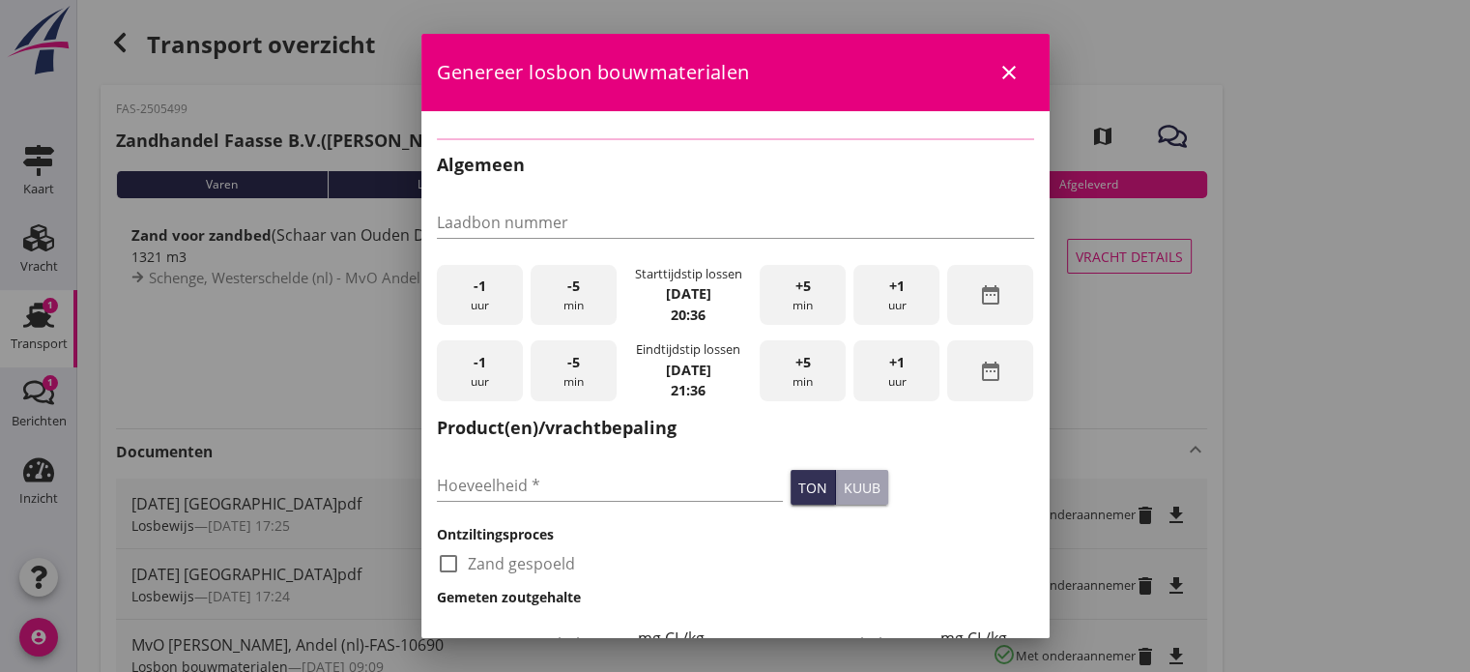
type input "FAS-10678"
type input "1321"
checkbox input "true"
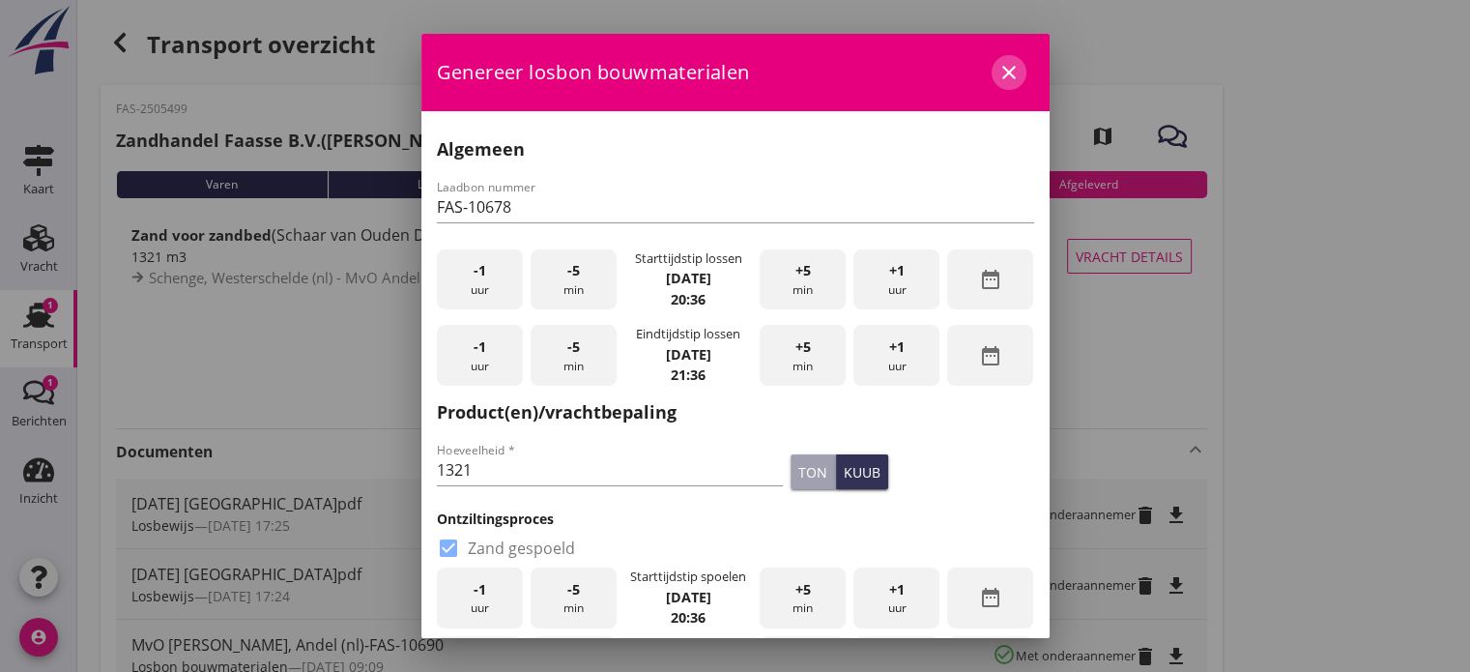
click at [1000, 72] on icon "close" at bounding box center [1009, 72] width 23 height 23
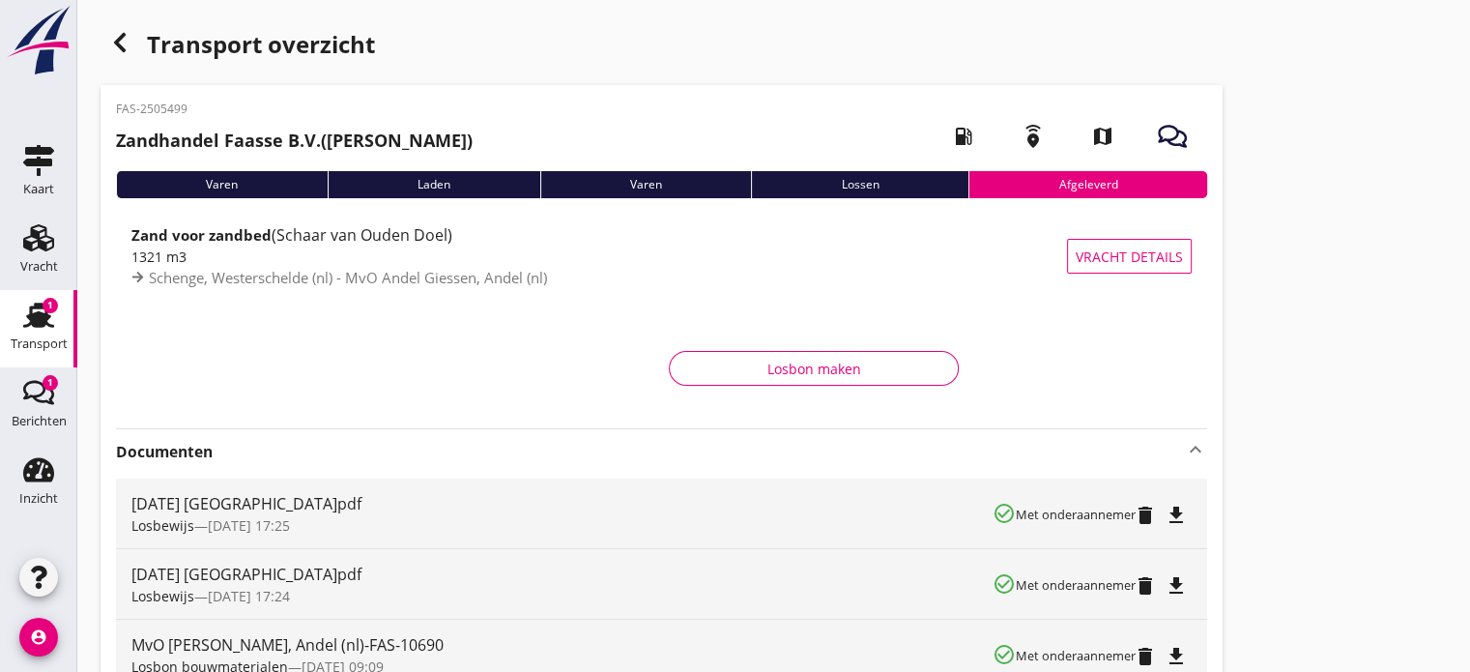
click at [1048, 184] on div "Afgeleverd" at bounding box center [1088, 184] width 239 height 27
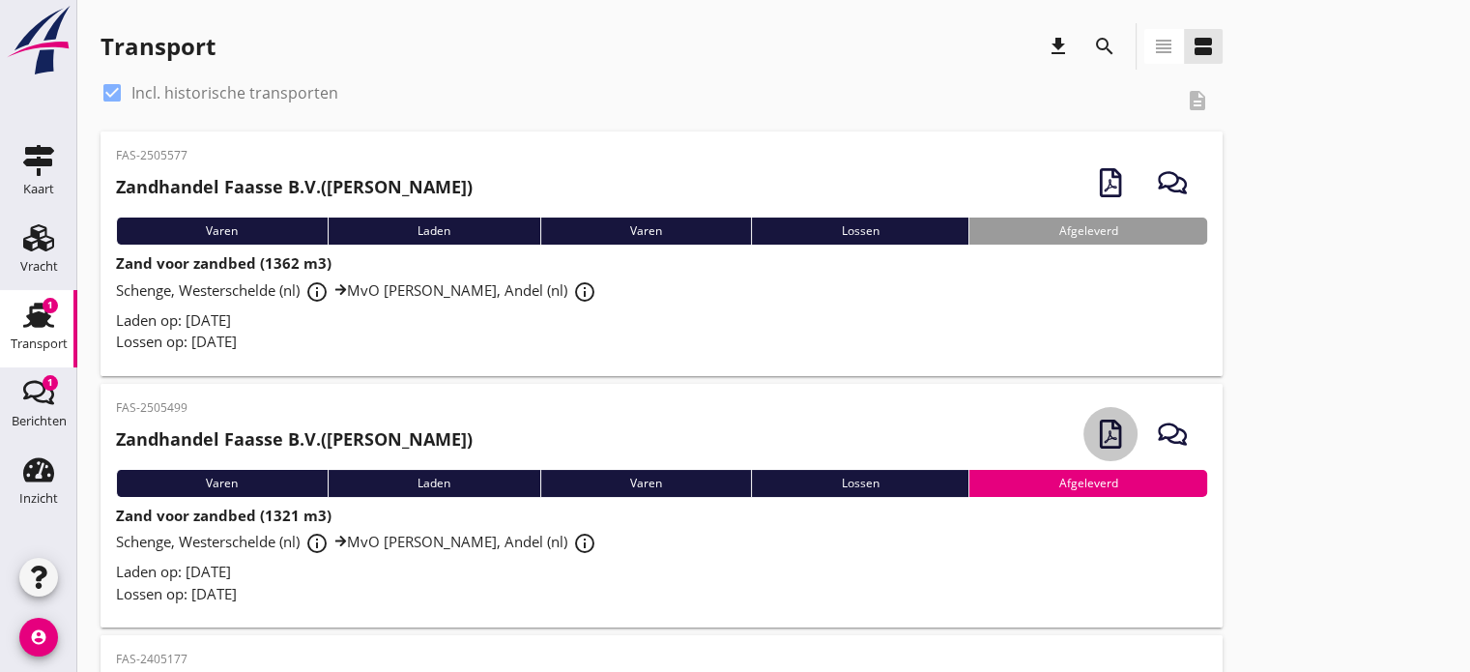
click at [1102, 426] on icon "button" at bounding box center [1110, 434] width 29 height 29
click at [1102, 426] on div at bounding box center [1111, 434] width 54 height 66
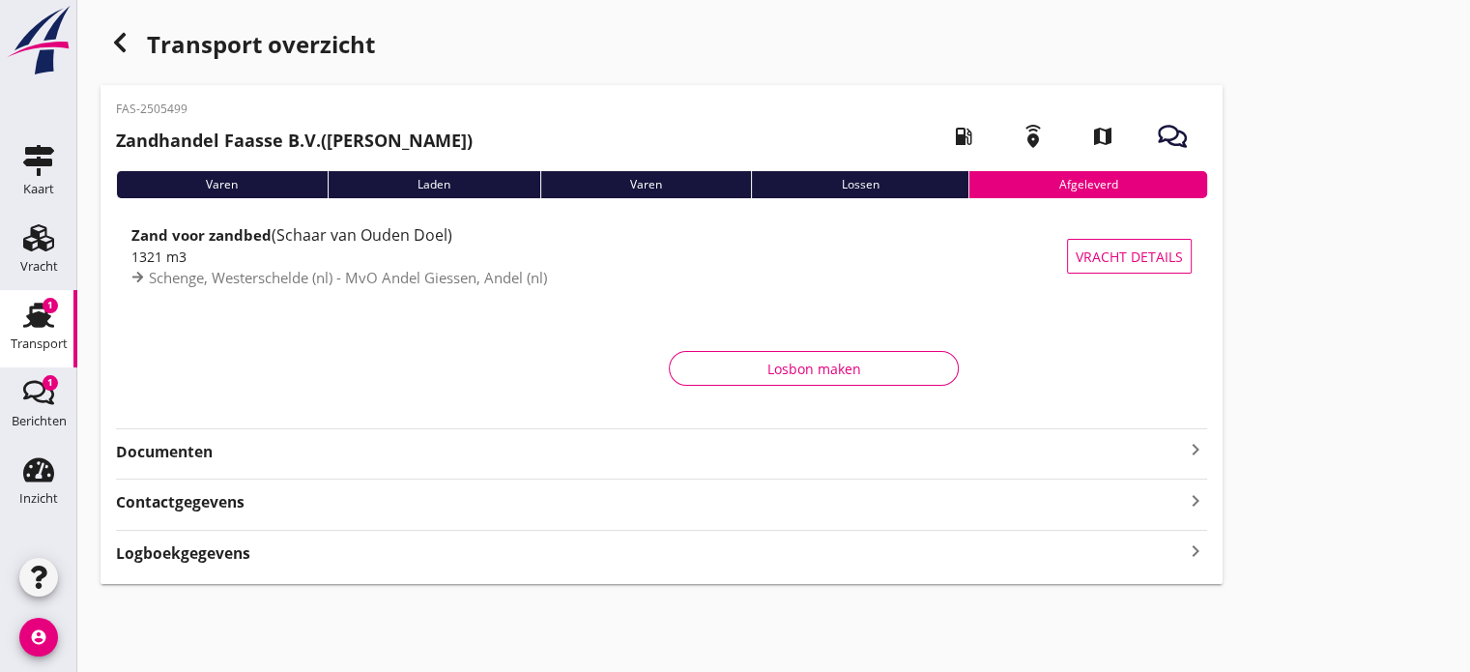
click at [1088, 185] on div "Afgeleverd" at bounding box center [1088, 184] width 239 height 27
